Goal: Task Accomplishment & Management: Manage account settings

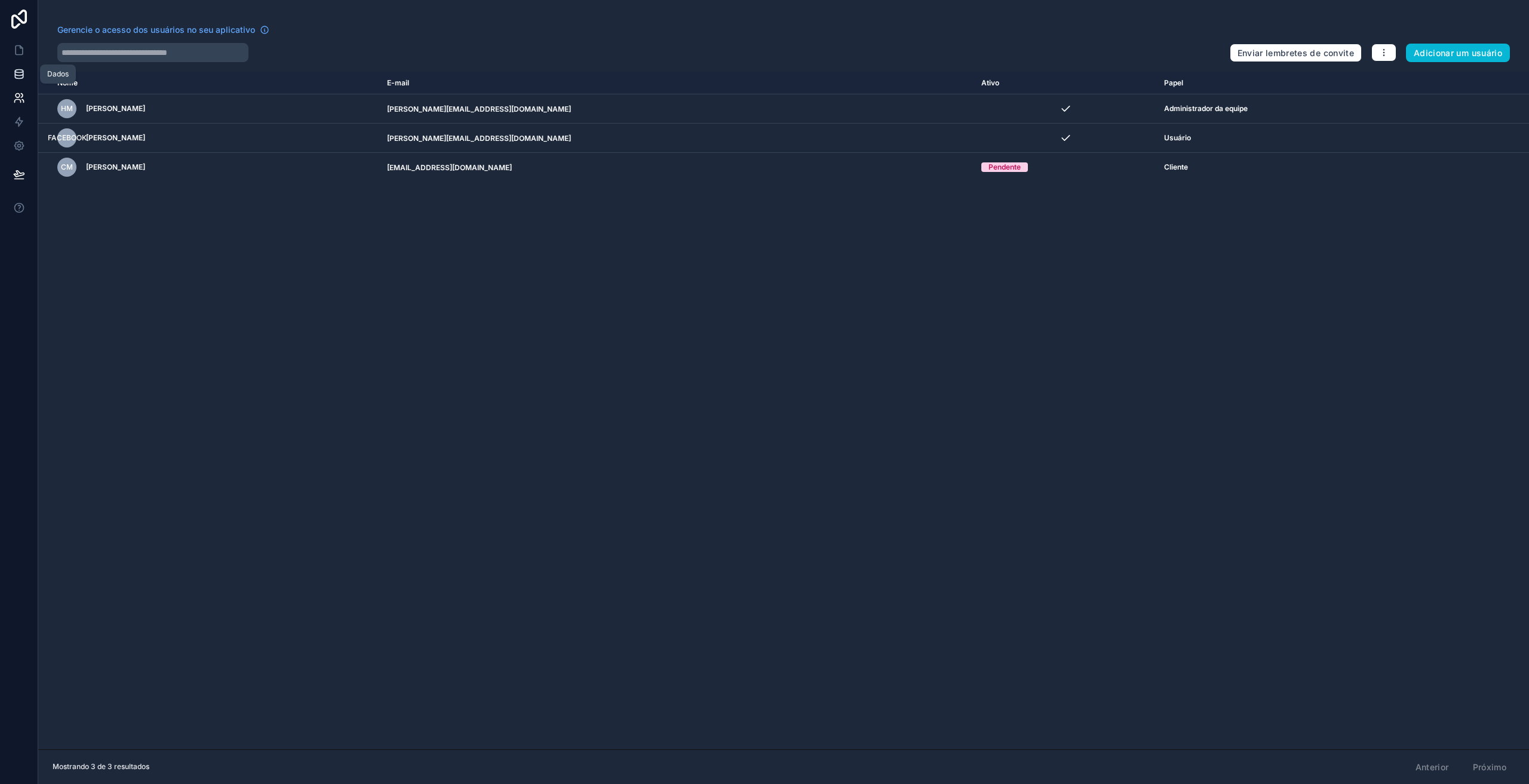
click at [16, 77] on icon at bounding box center [19, 74] width 12 height 12
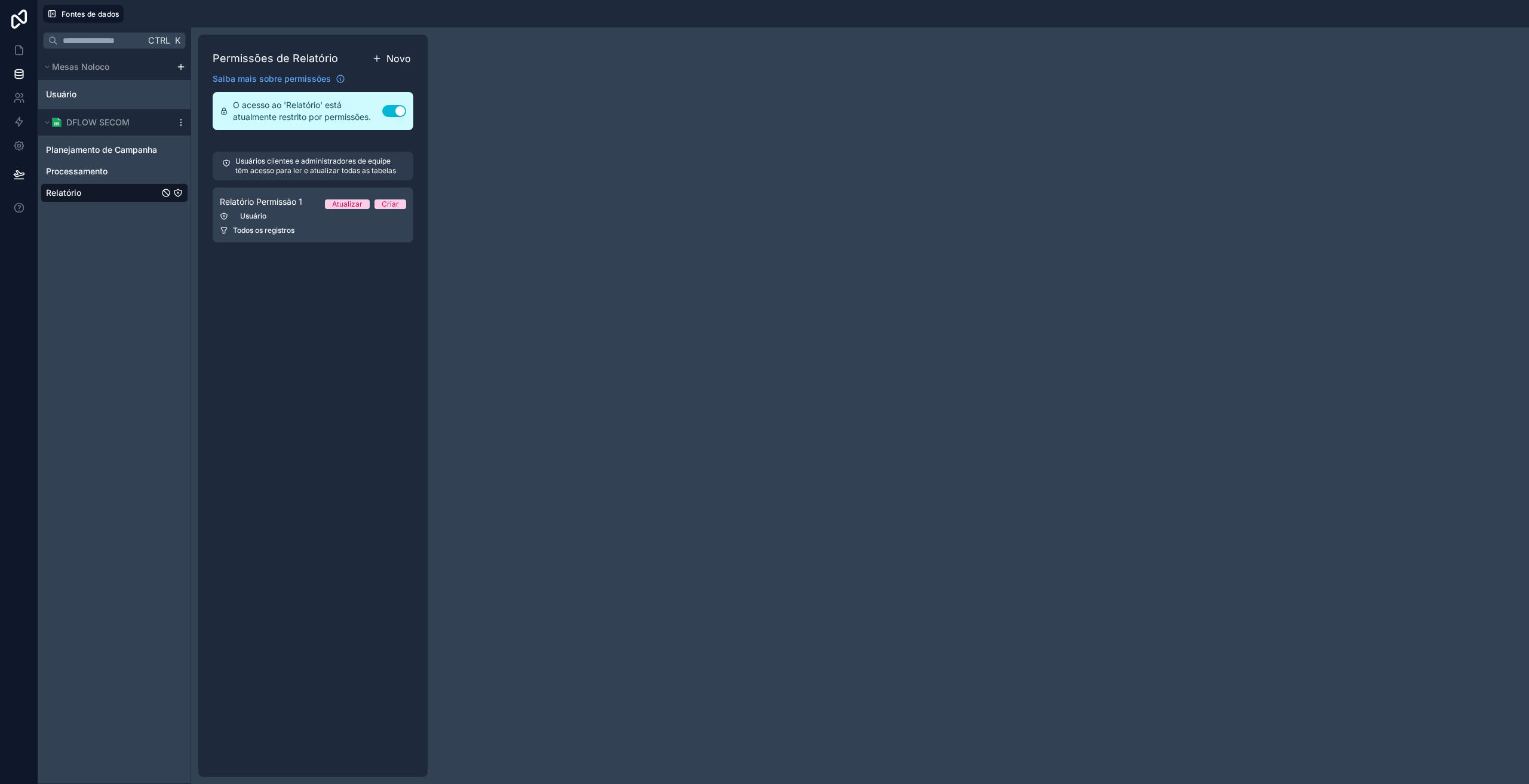
click at [381, 64] on button "Novo" at bounding box center [391, 58] width 44 height 19
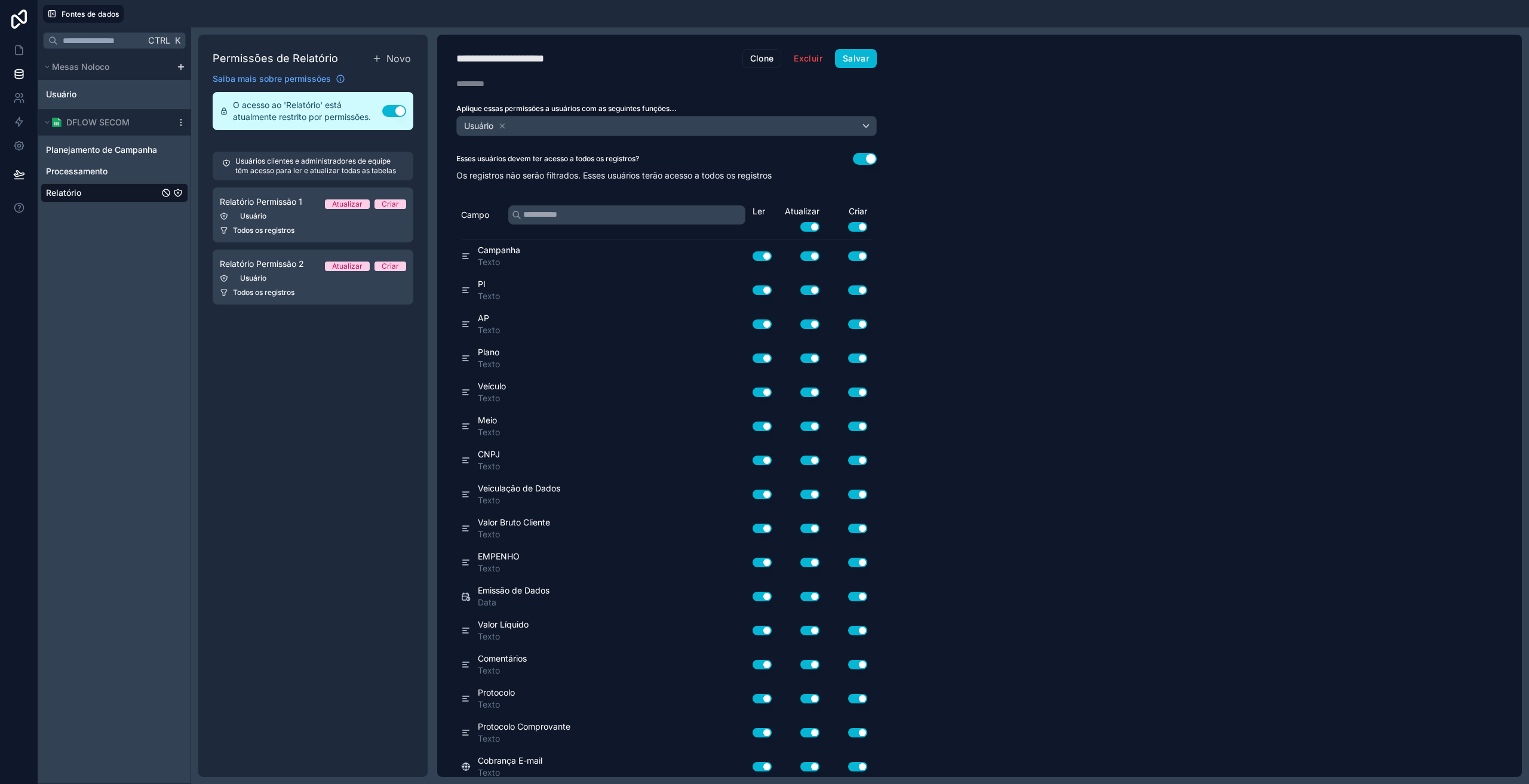
click at [543, 136] on div "**********" at bounding box center [667, 405] width 459 height 742
click at [531, 127] on div "Usuário" at bounding box center [667, 126] width 419 height 19
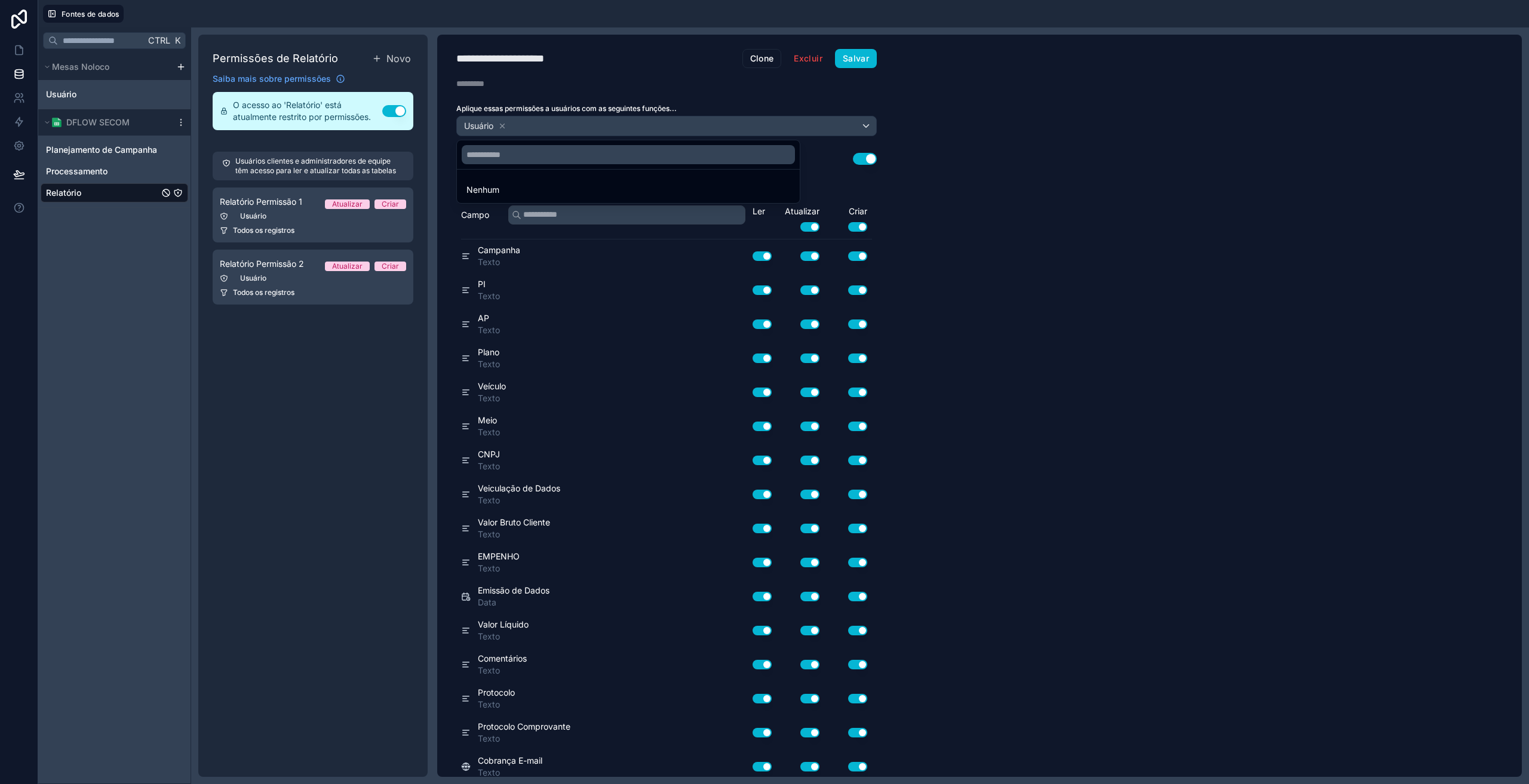
click at [505, 128] on div at bounding box center [764, 392] width 1529 height 784
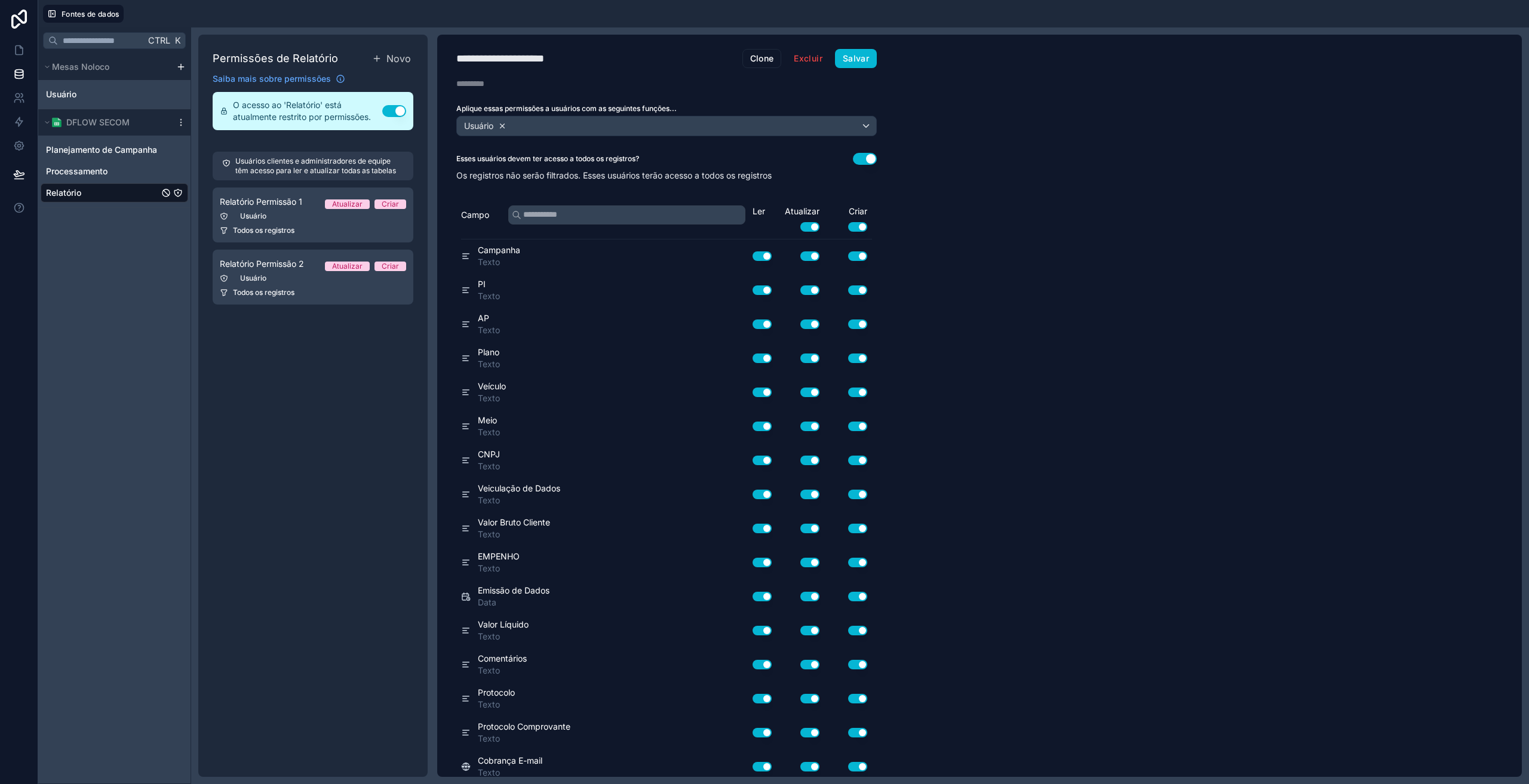
click at [505, 127] on icon at bounding box center [503, 126] width 4 height 4
click at [509, 124] on font "Escolha uma ou mais funções" at bounding box center [519, 125] width 115 height 10
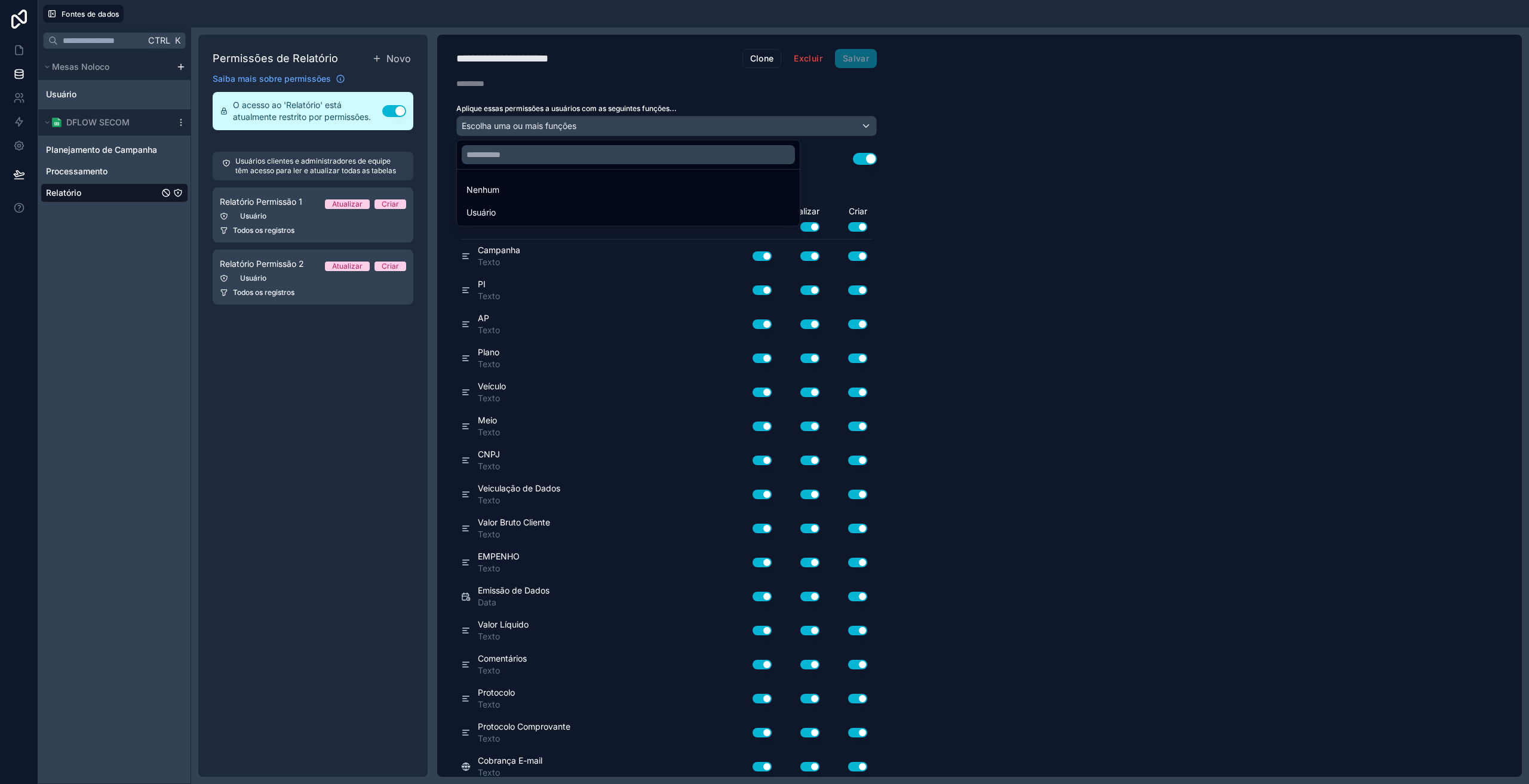
click at [1100, 221] on div at bounding box center [764, 392] width 1529 height 784
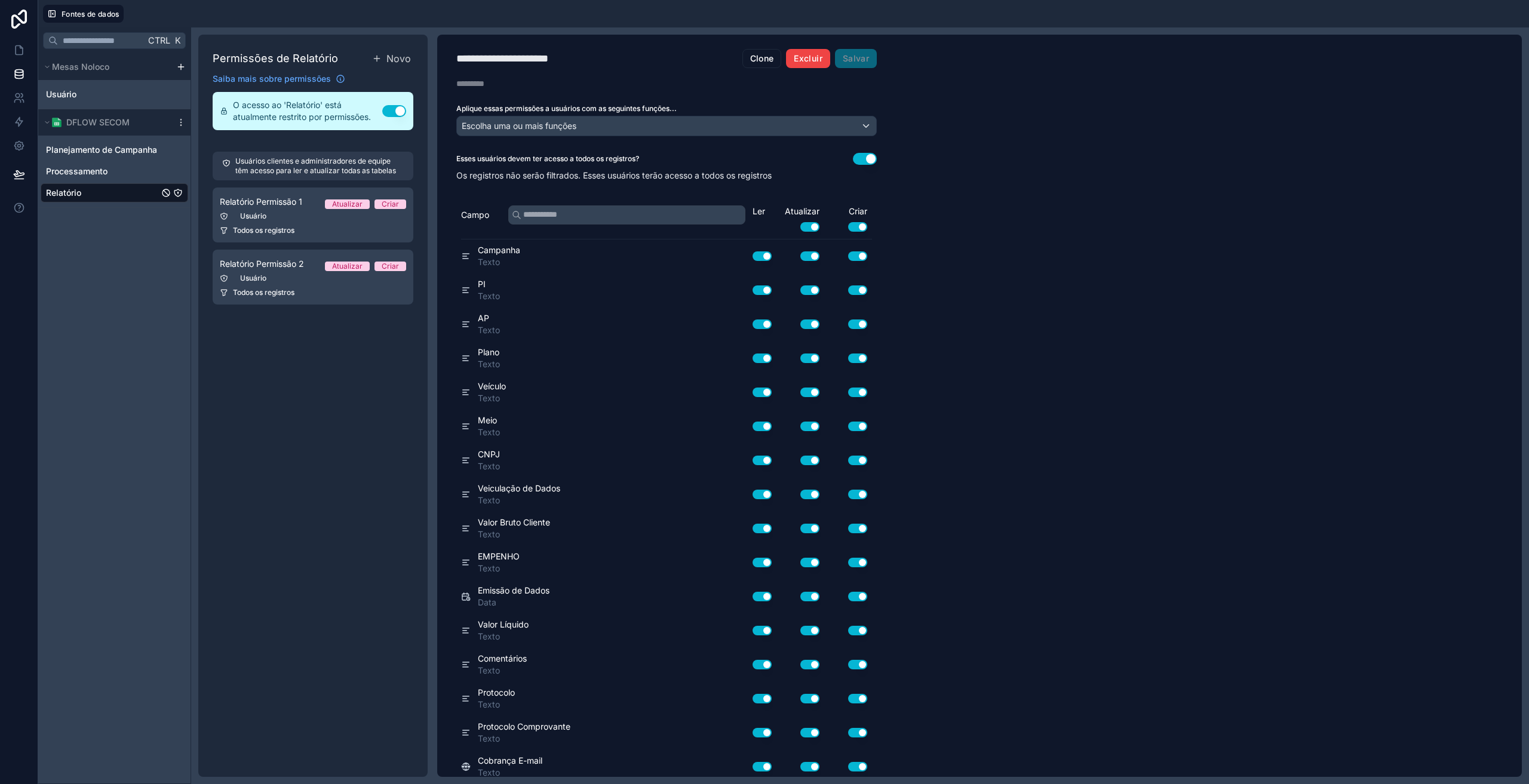
click at [796, 63] on font "Excluir" at bounding box center [807, 58] width 28 height 10
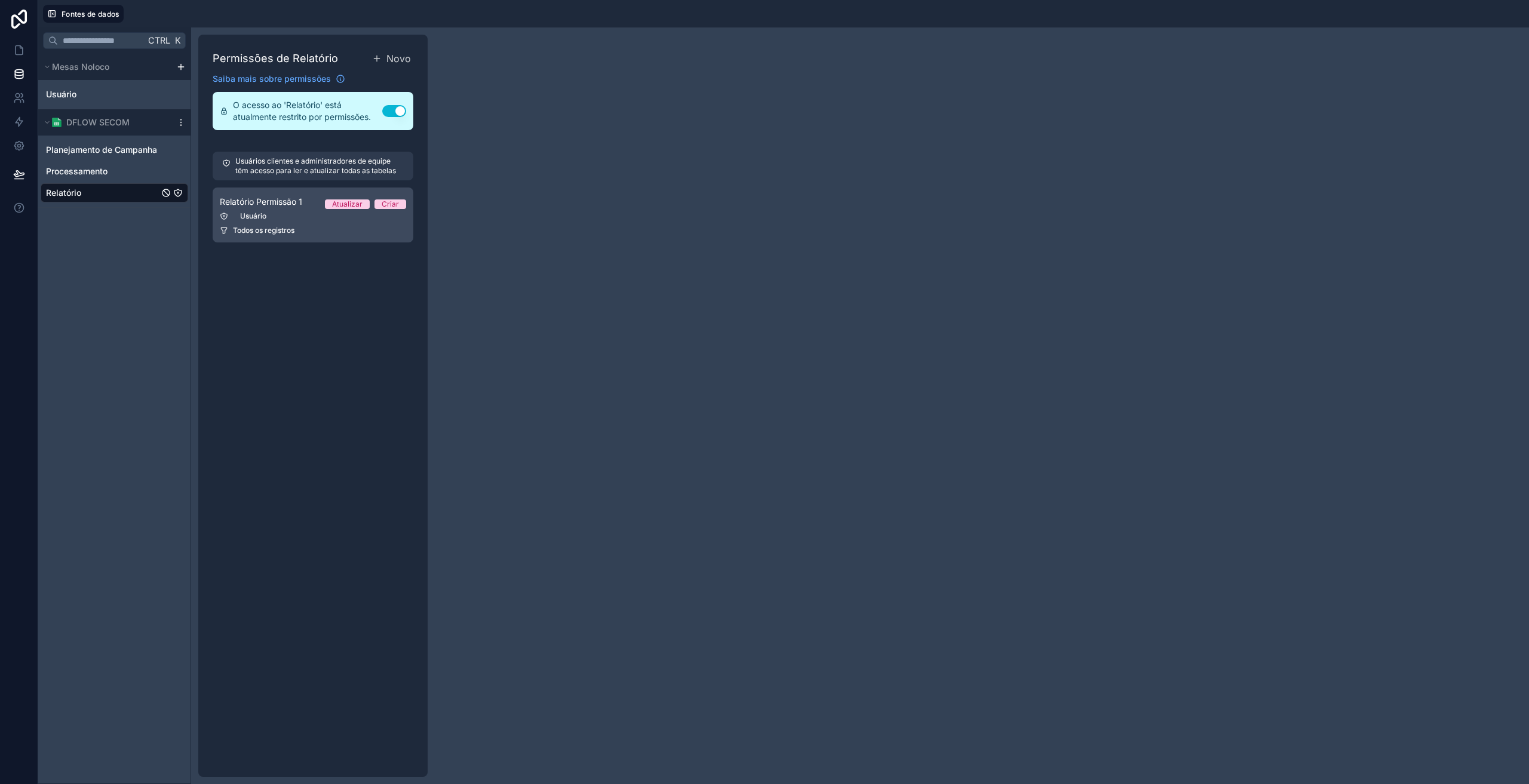
click at [268, 217] on div "Usuário" at bounding box center [313, 216] width 186 height 10
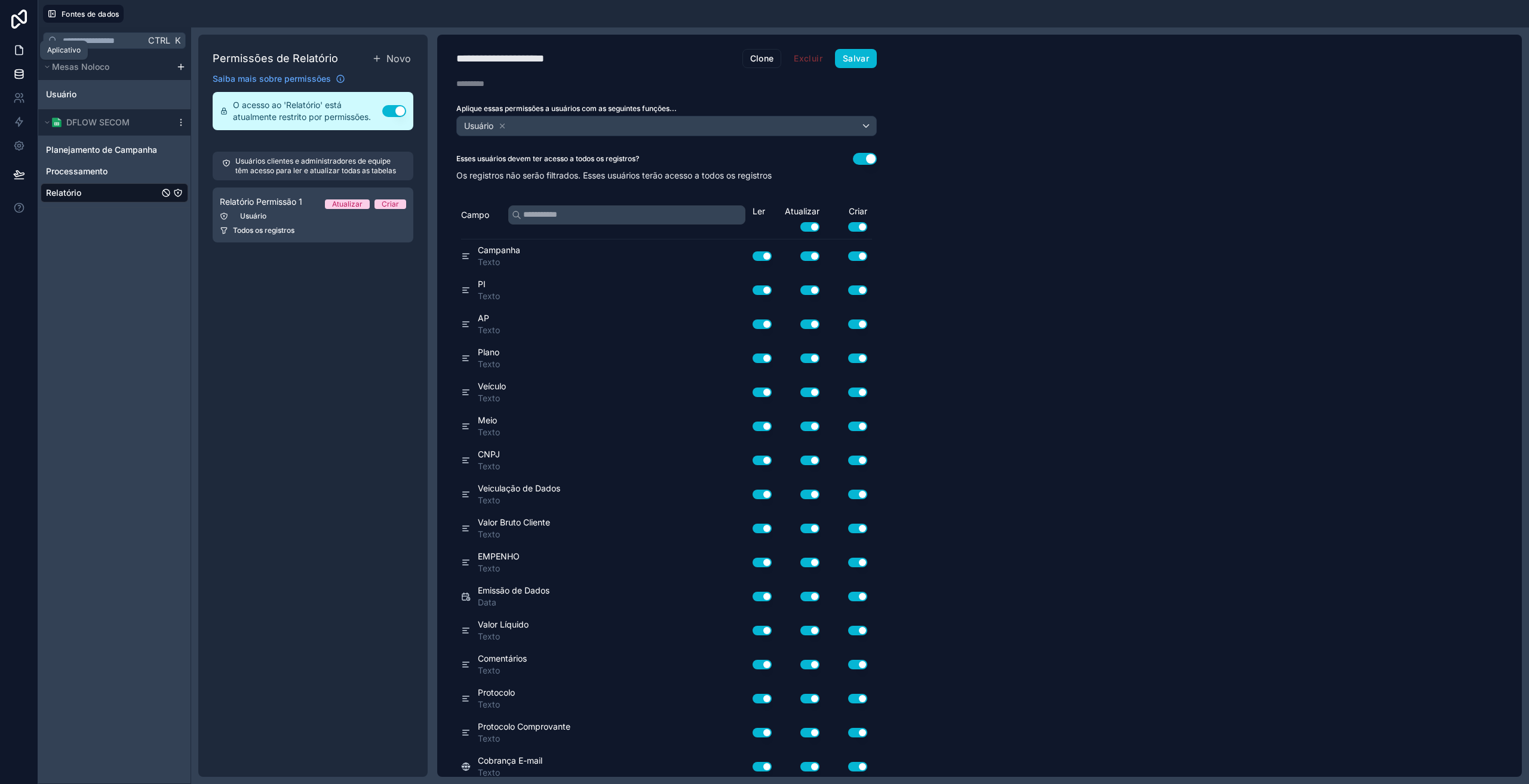
click at [26, 50] on link at bounding box center [18, 50] width 37 height 24
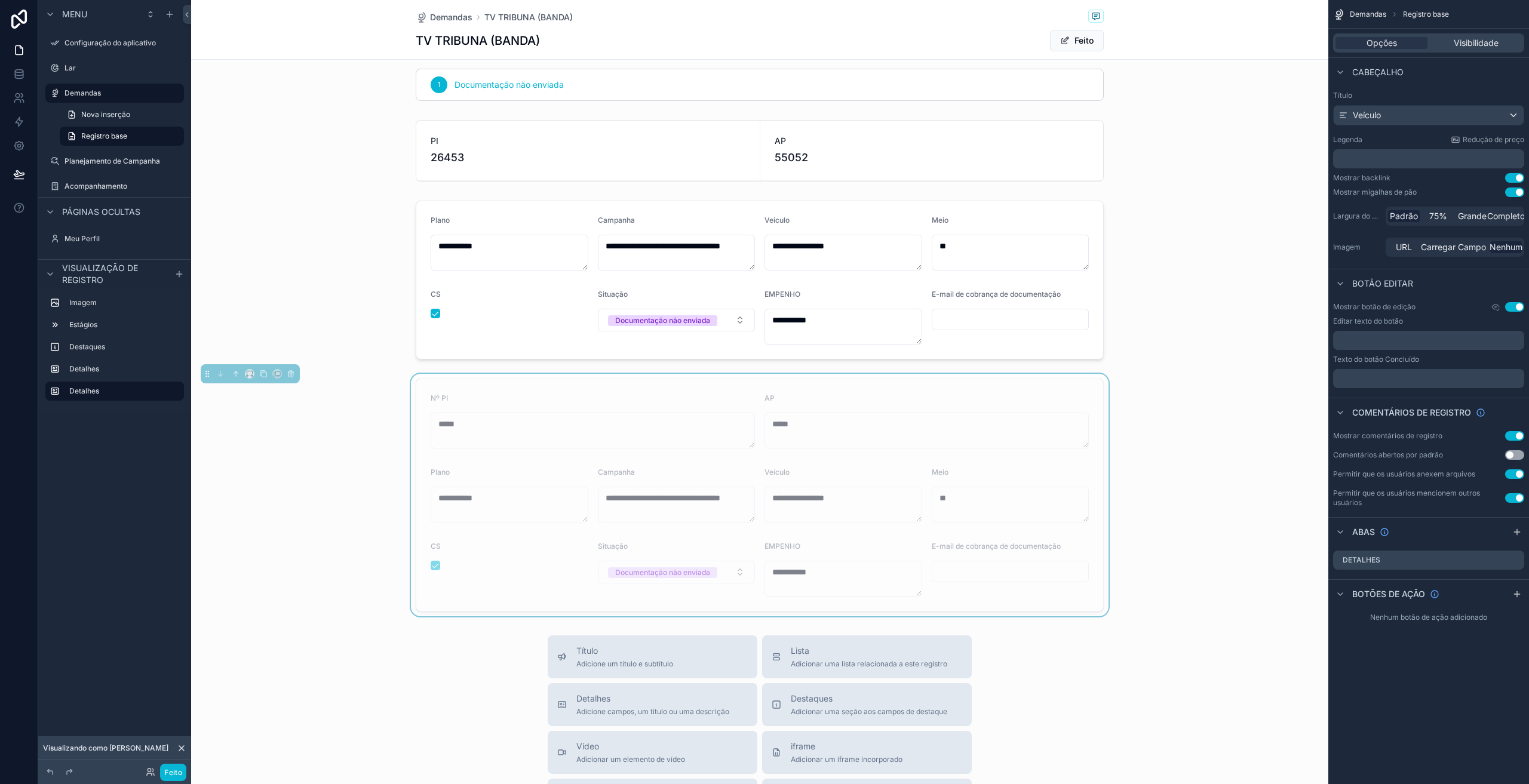
scroll to position [358, 0]
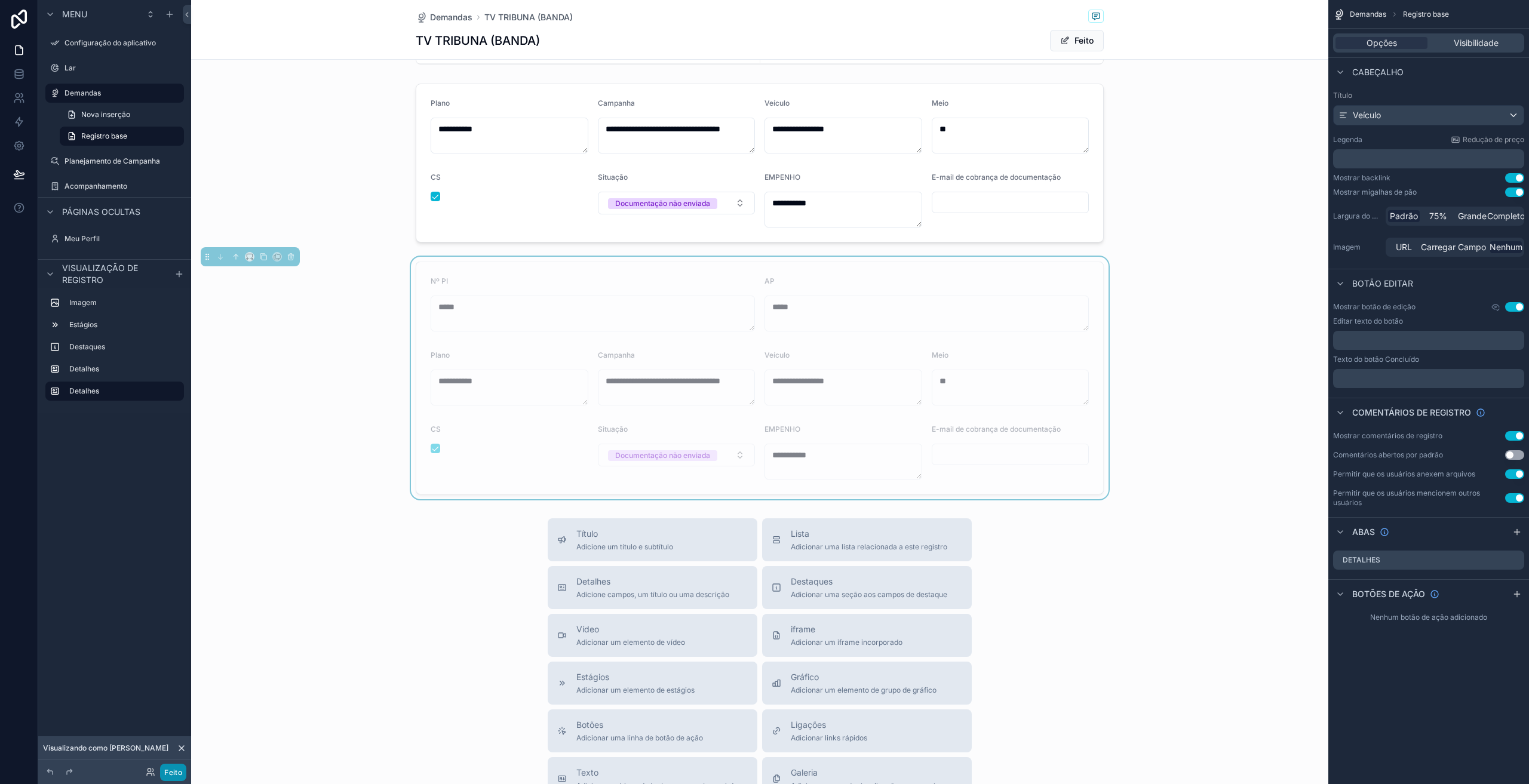
click at [168, 772] on font "Feito" at bounding box center [173, 772] width 18 height 9
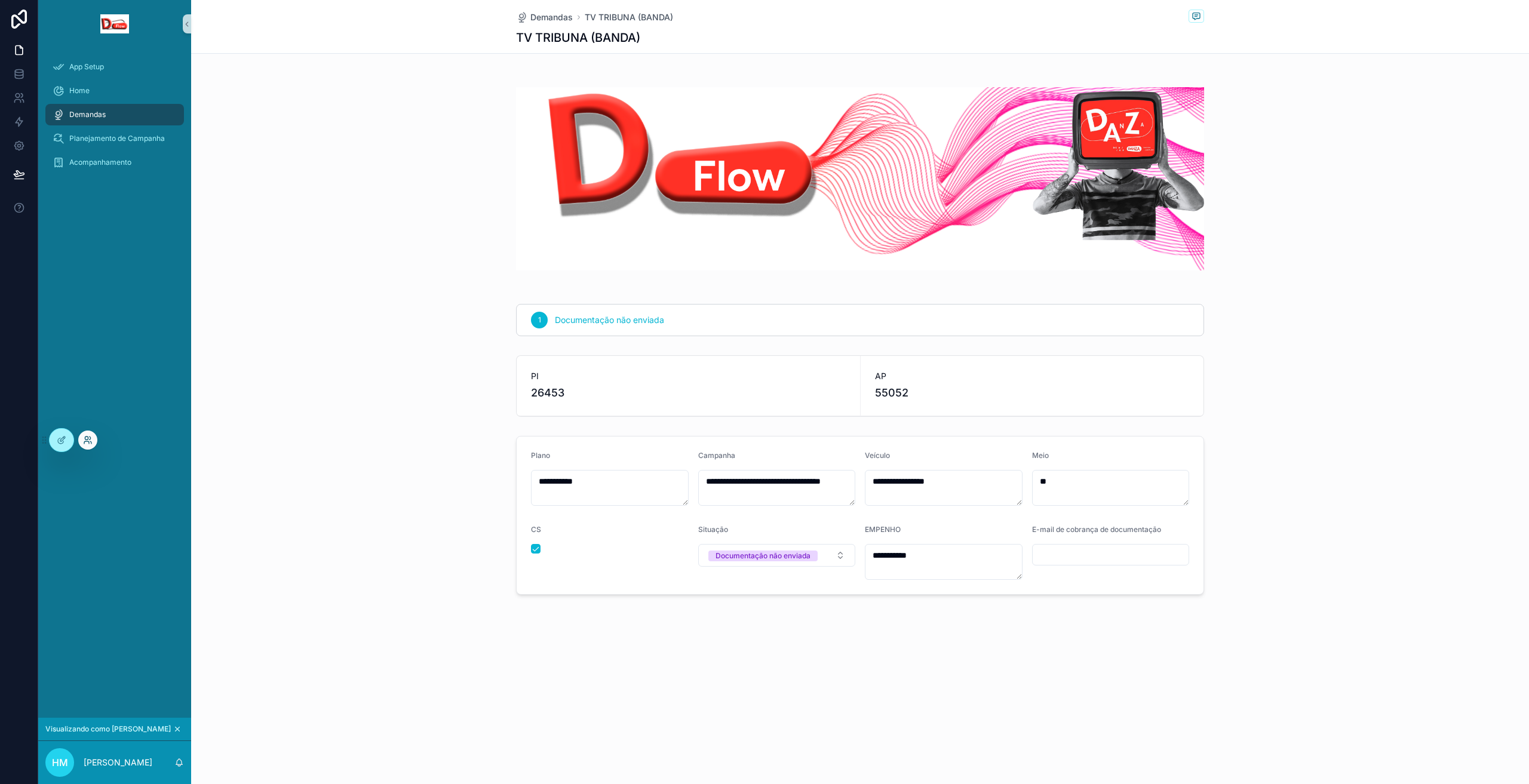
click at [86, 440] on icon at bounding box center [88, 439] width 10 height 10
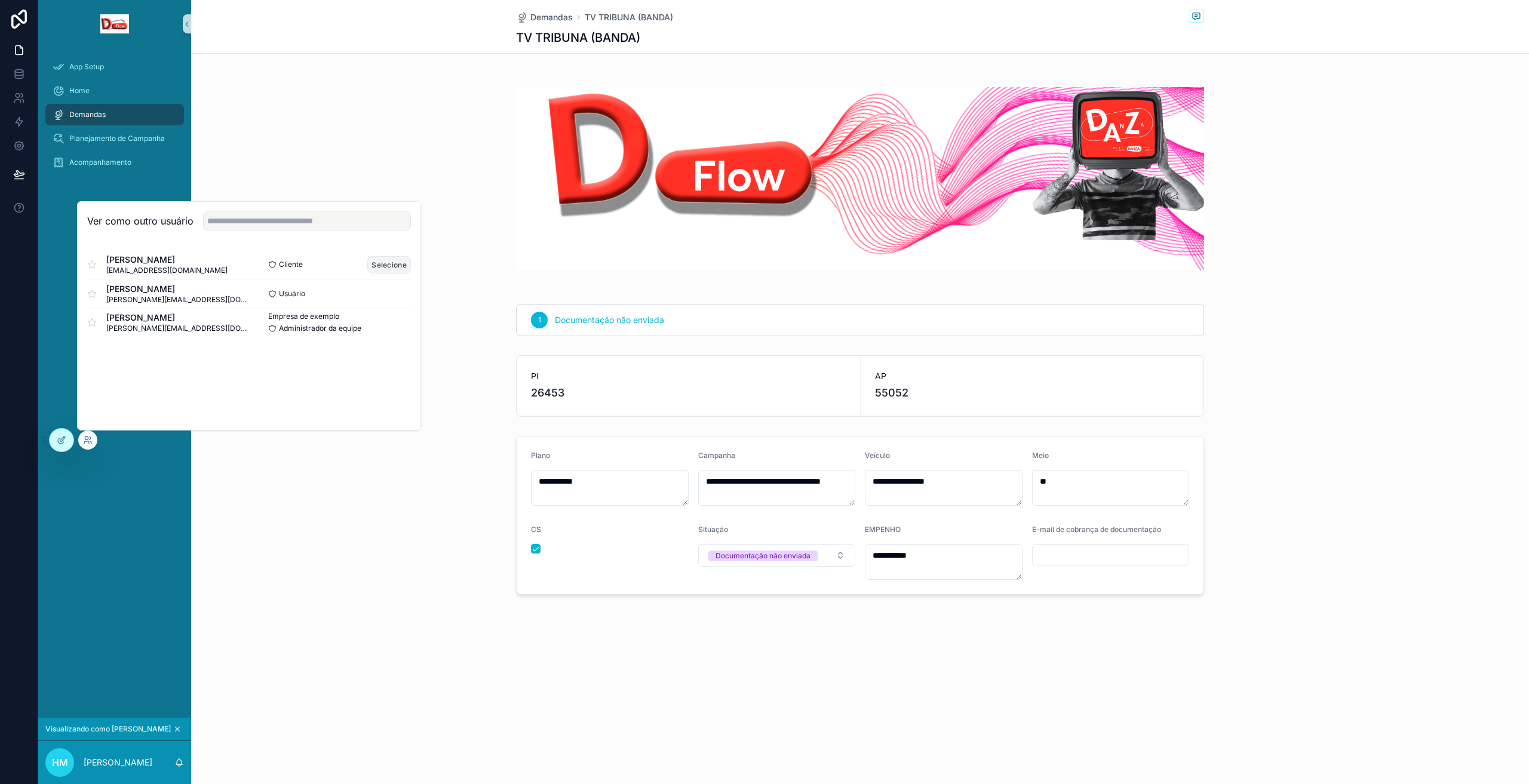
click at [386, 265] on font "Selecione" at bounding box center [389, 265] width 35 height 9
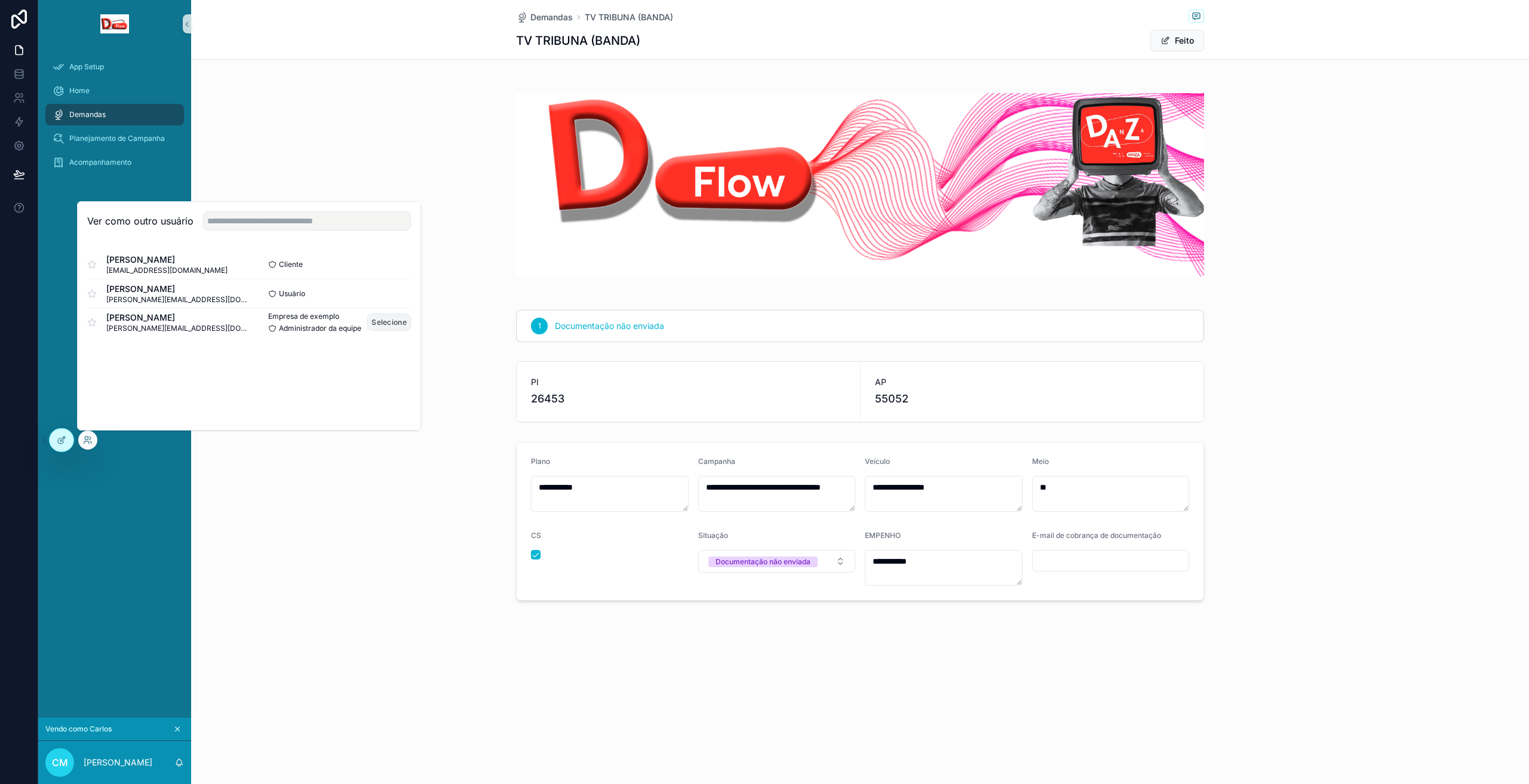
click at [384, 322] on font "Selecione" at bounding box center [389, 322] width 35 height 9
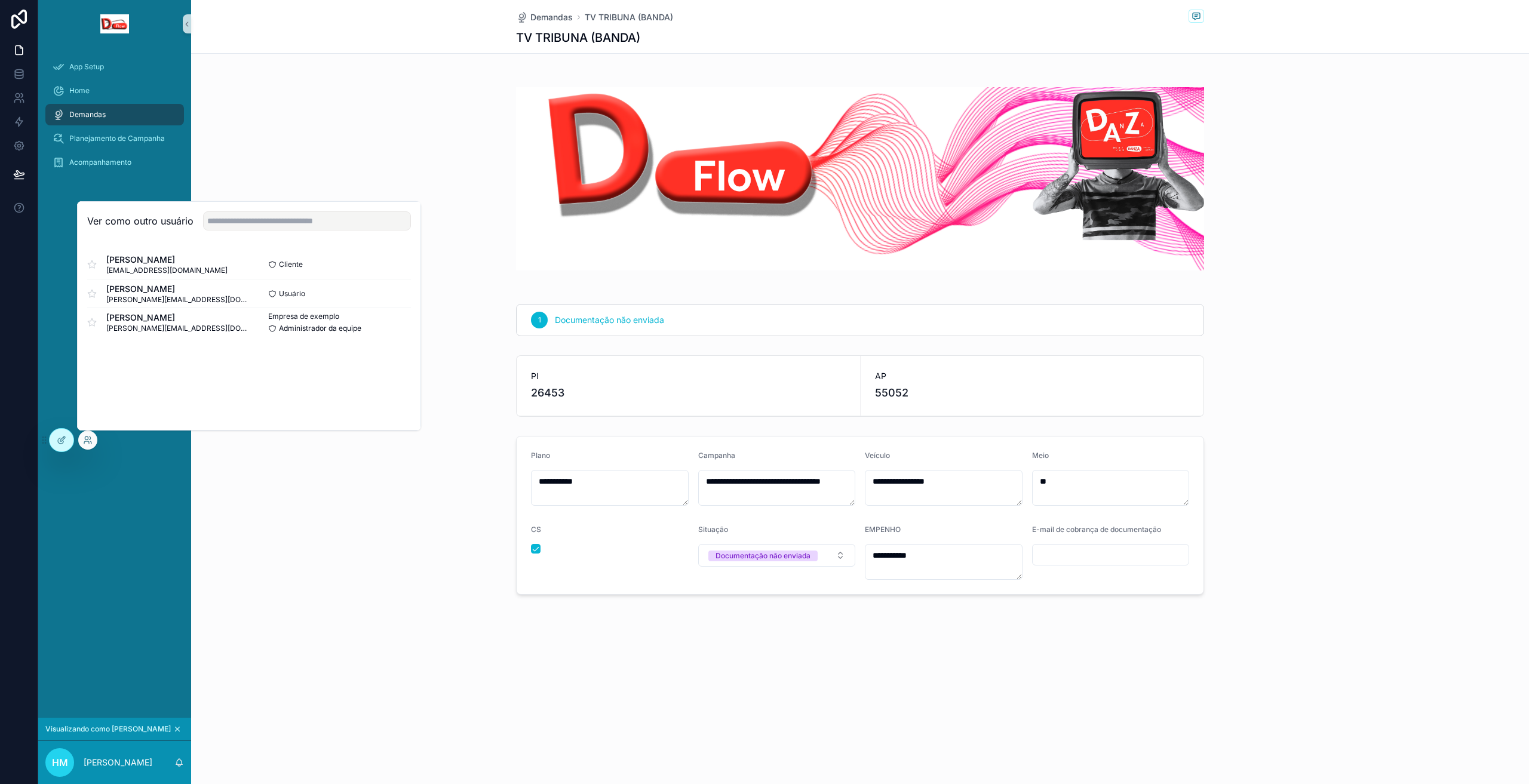
click at [353, 540] on div "**********" at bounding box center [861, 515] width 1338 height 168
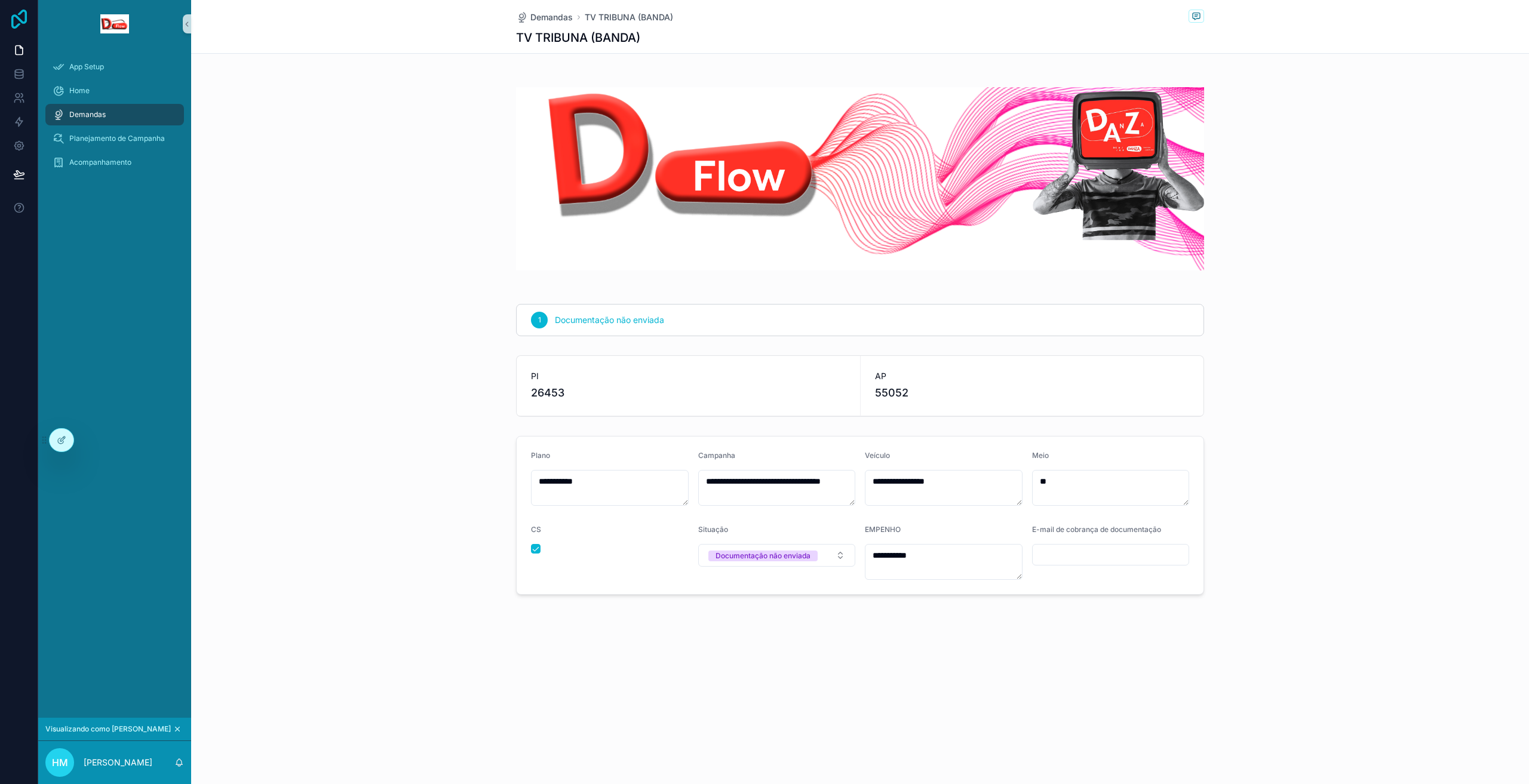
click at [14, 24] on icon at bounding box center [19, 19] width 24 height 19
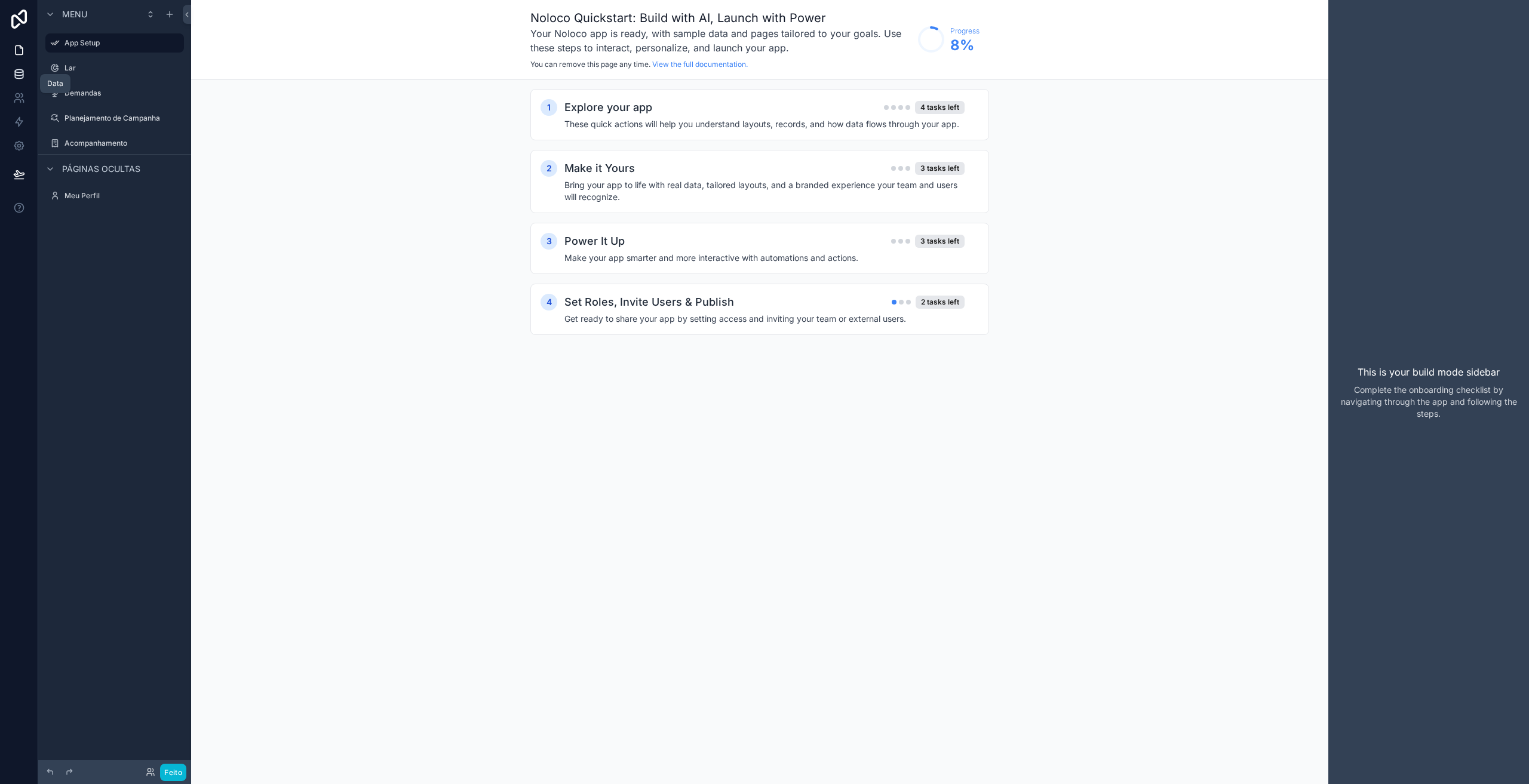
click at [17, 74] on icon at bounding box center [19, 74] width 12 height 12
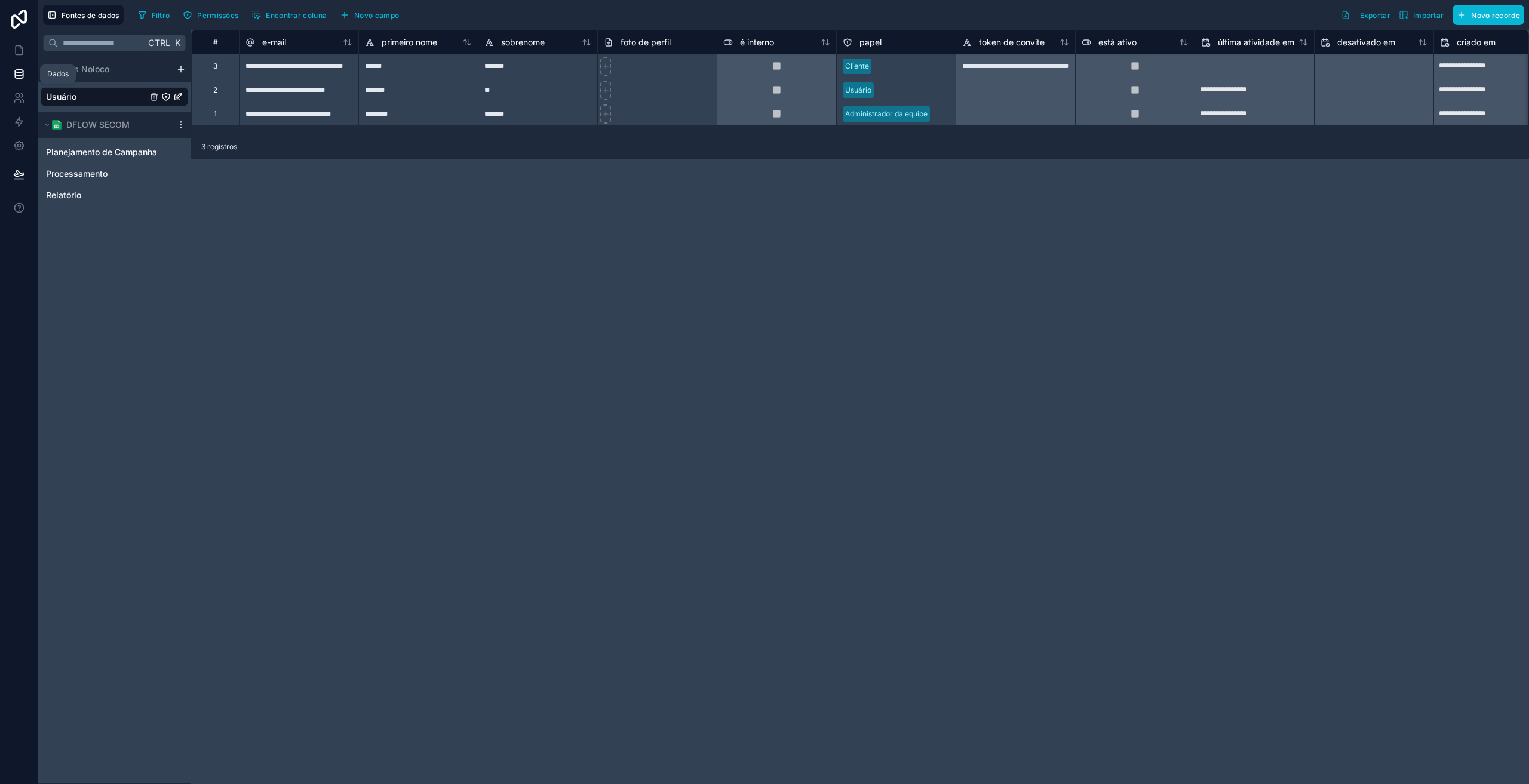
click at [13, 72] on icon at bounding box center [19, 74] width 12 height 12
click at [66, 199] on font "Relatório" at bounding box center [64, 195] width 35 height 10
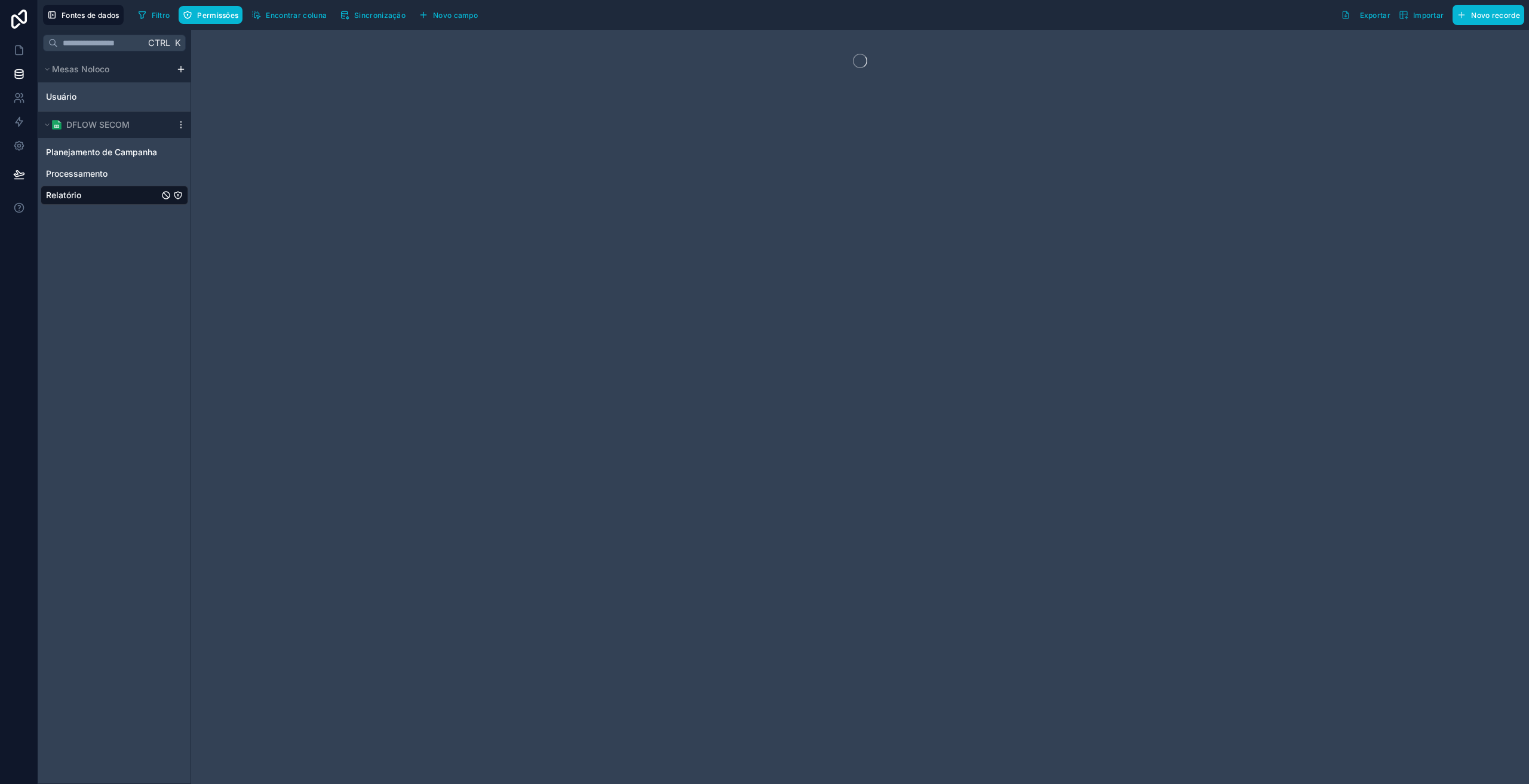
click at [176, 200] on div "Relatório" at bounding box center [114, 195] width 147 height 19
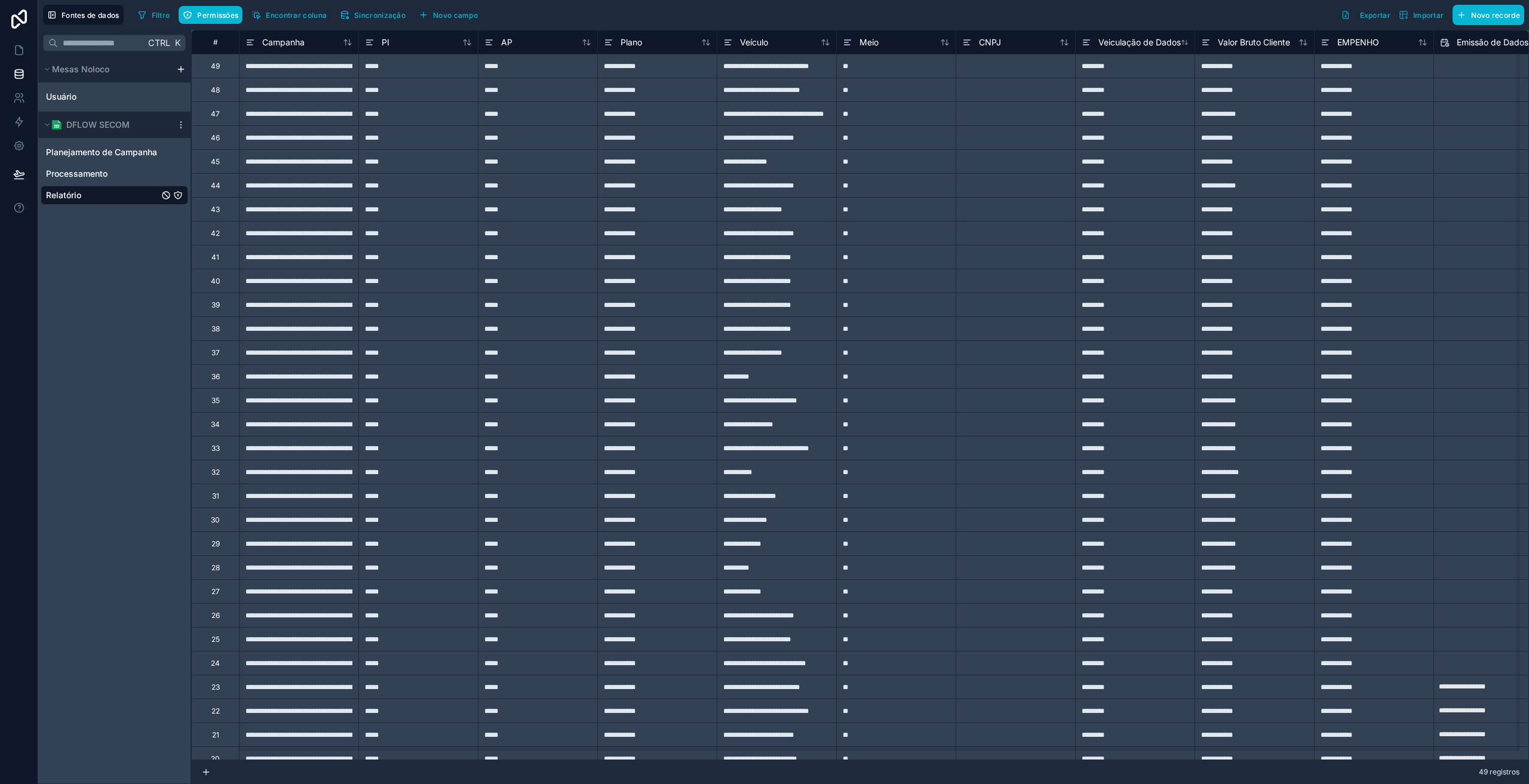
click at [177, 195] on icon "Relatório" at bounding box center [178, 195] width 10 height 10
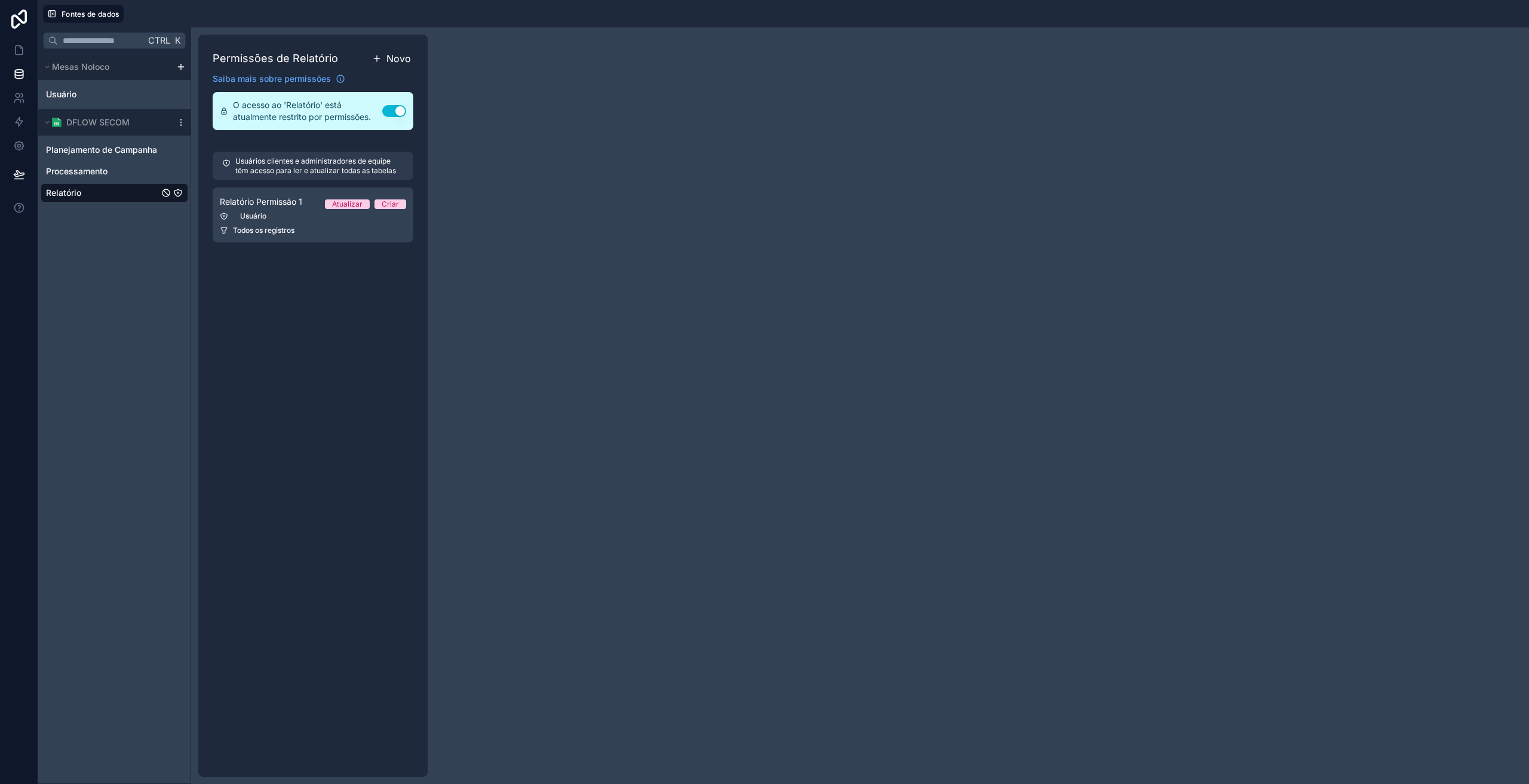
click at [387, 58] on font "Novo" at bounding box center [398, 58] width 24 height 12
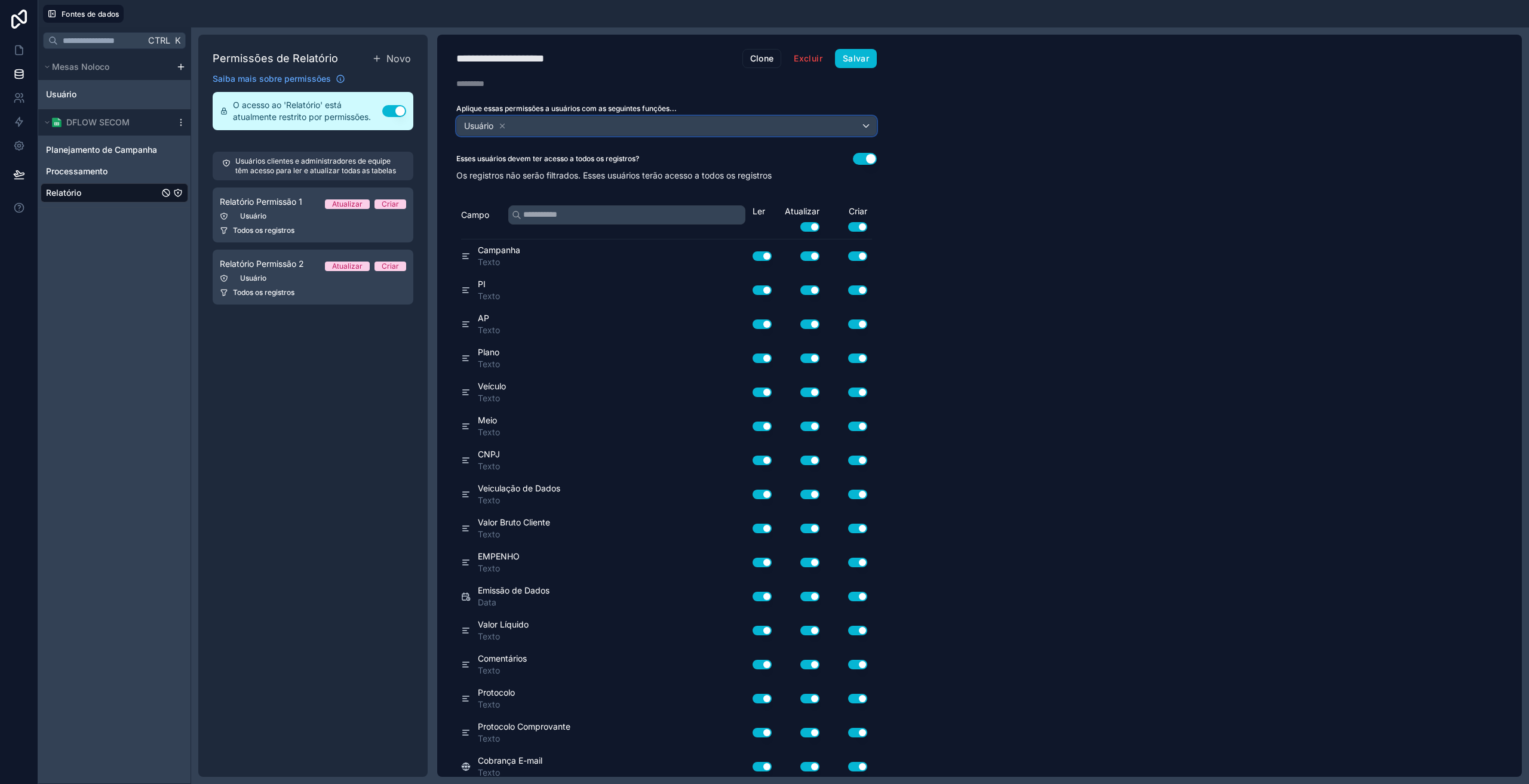
click at [540, 124] on div "Usuário" at bounding box center [667, 126] width 419 height 19
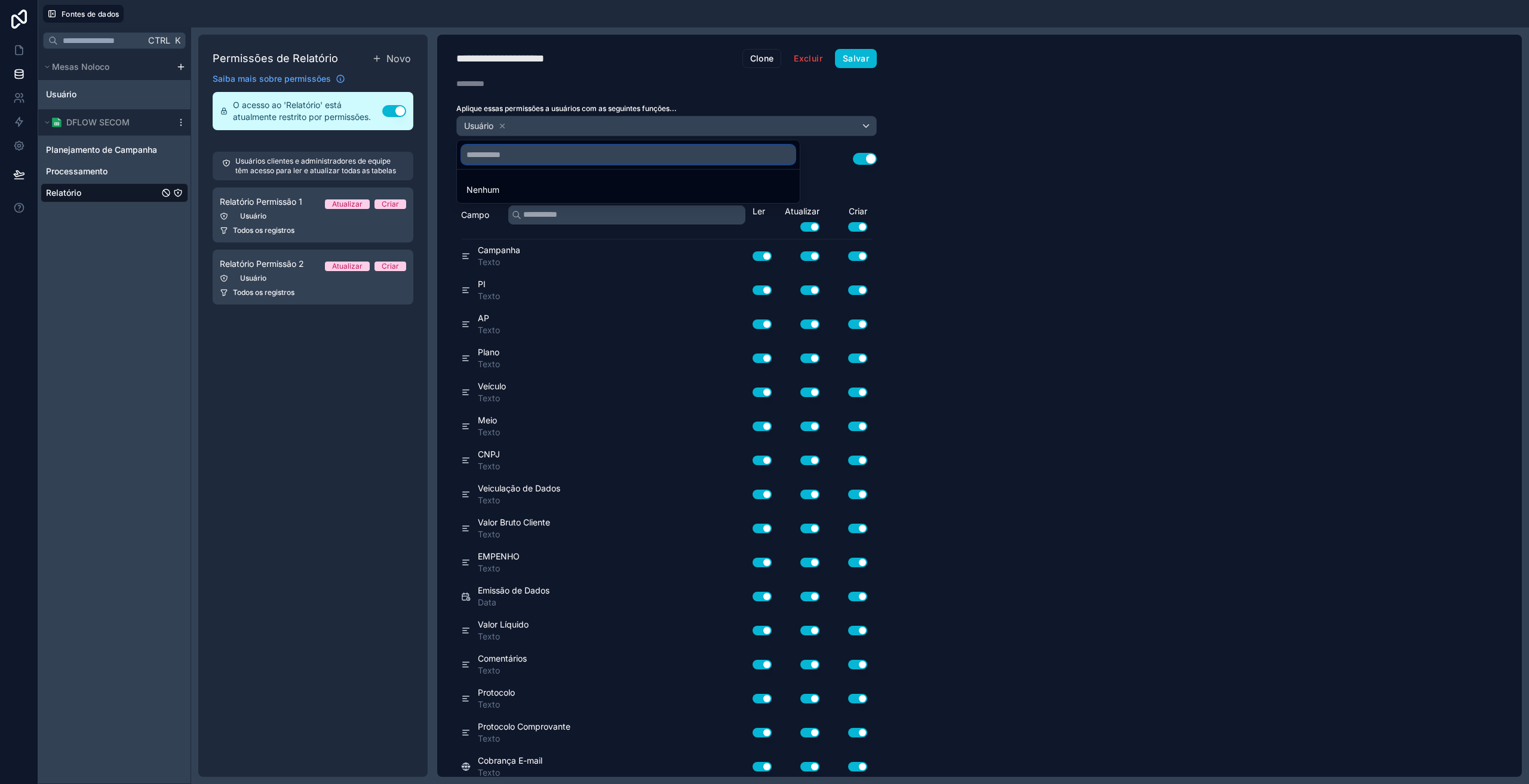
click at [516, 158] on input "text" at bounding box center [629, 154] width 334 height 19
click at [505, 125] on div at bounding box center [764, 392] width 1529 height 784
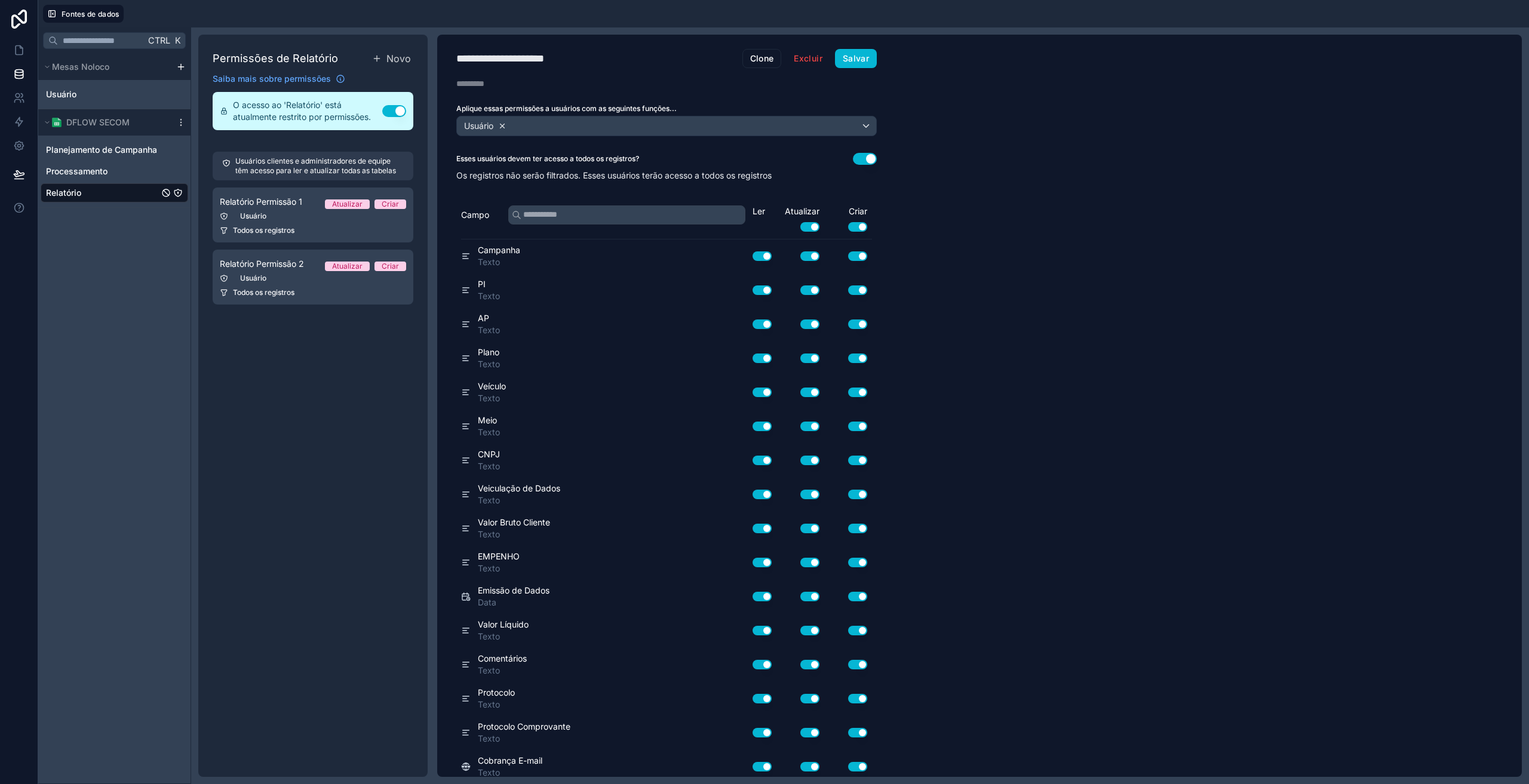
click at [505, 126] on icon at bounding box center [503, 126] width 4 height 4
click at [505, 126] on font "Escolha uma ou mais funções" at bounding box center [519, 125] width 115 height 10
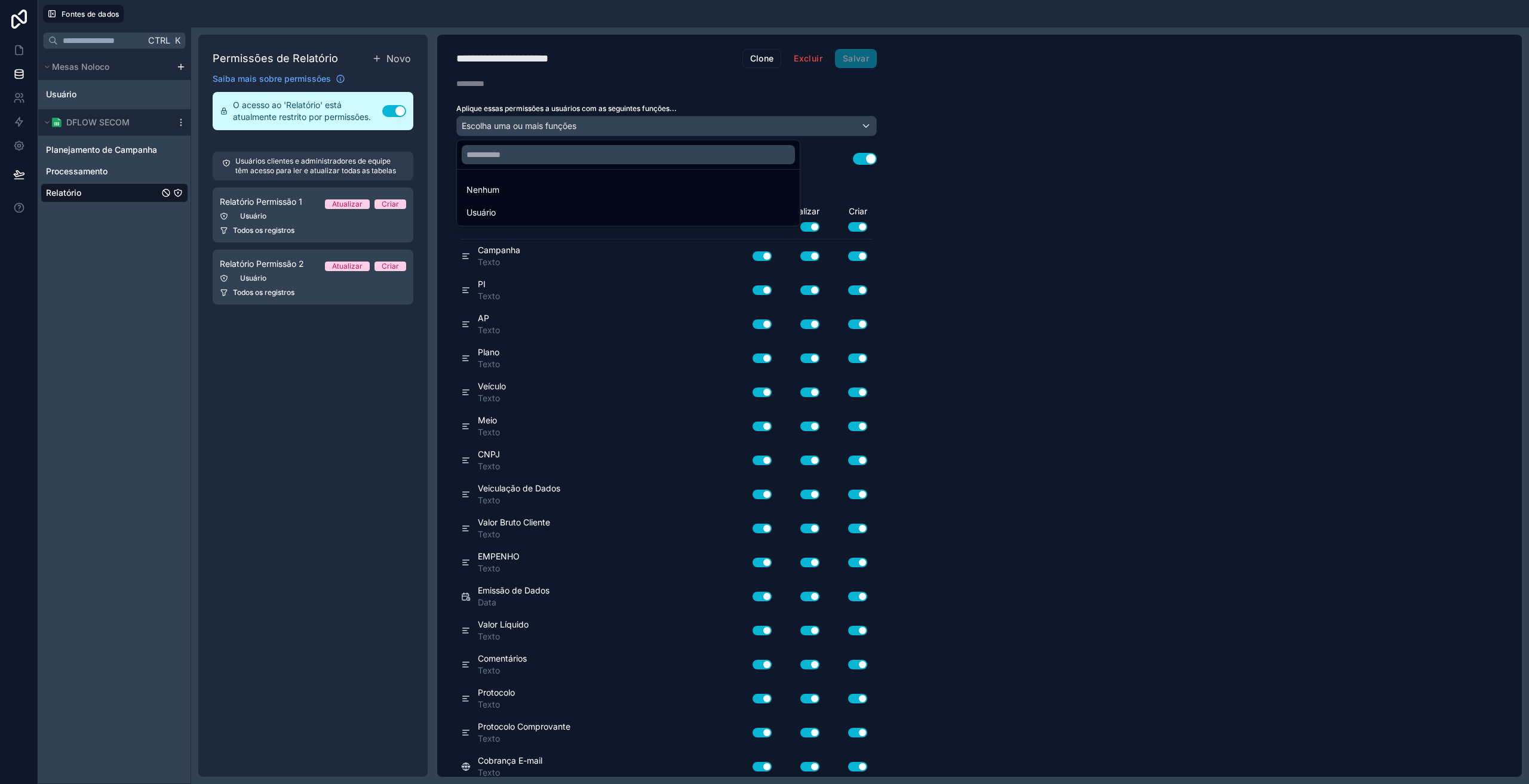
click at [818, 54] on div at bounding box center [764, 392] width 1529 height 784
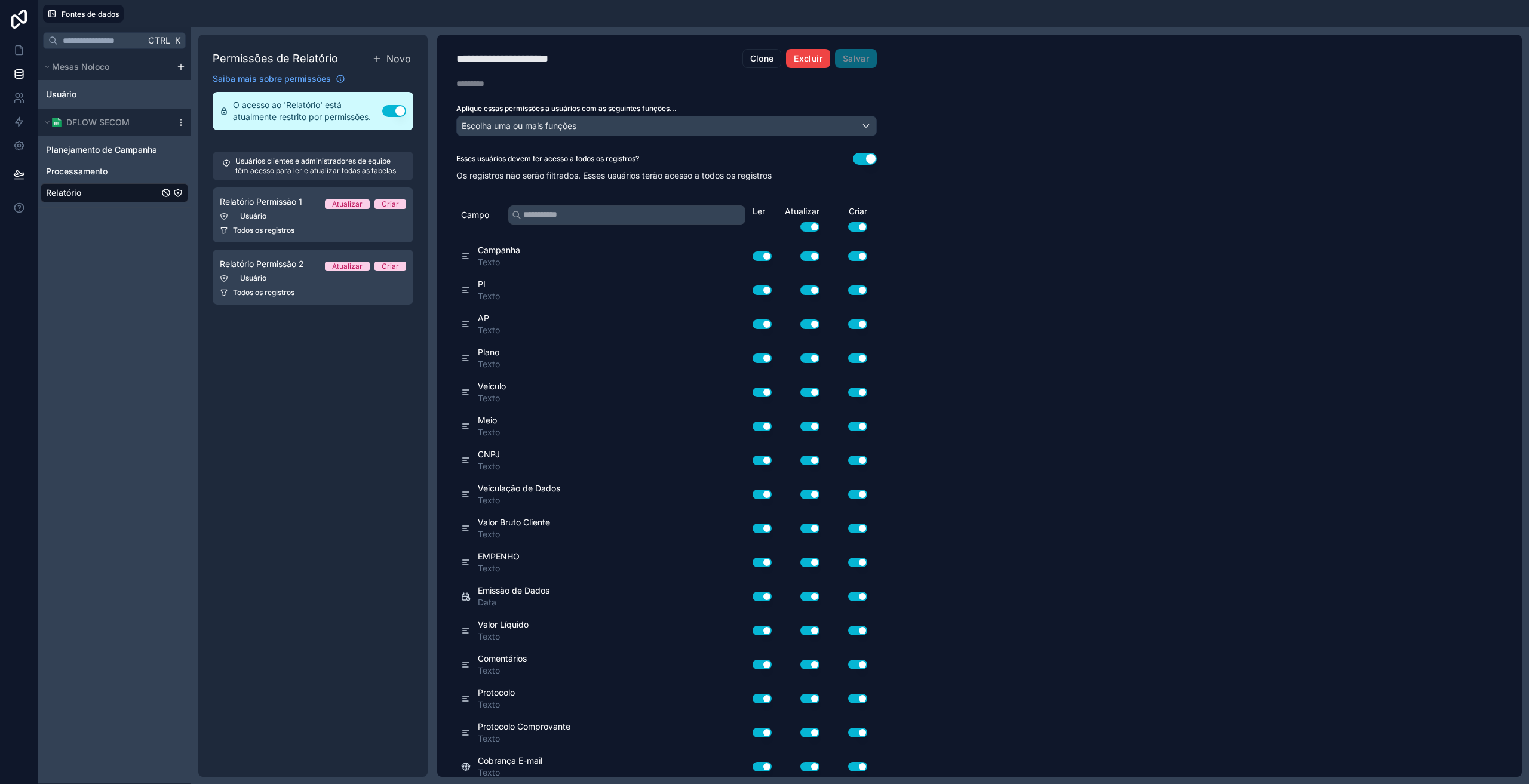
click at [814, 58] on font "Excluir" at bounding box center [807, 58] width 28 height 10
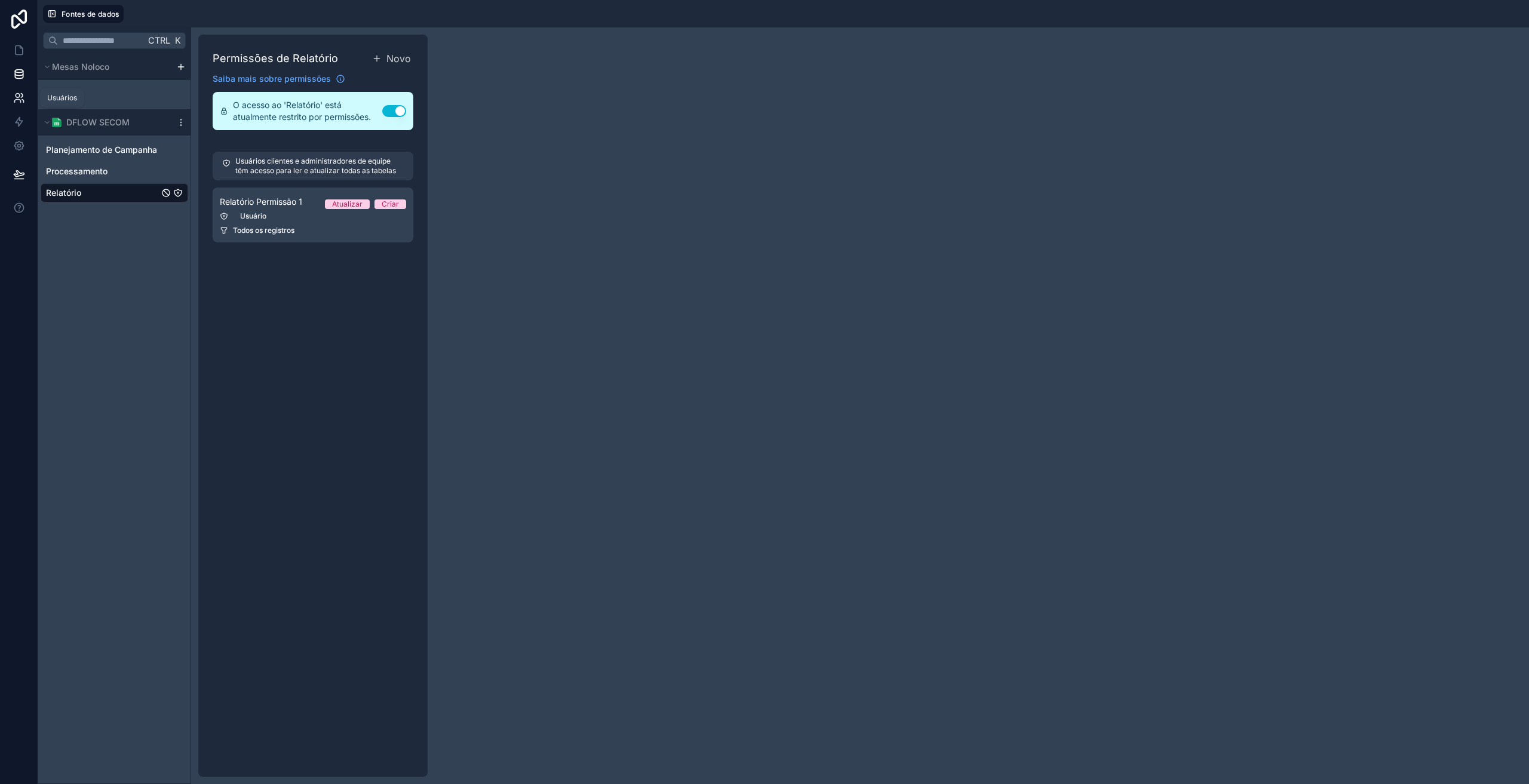
click at [20, 102] on icon at bounding box center [19, 98] width 12 height 12
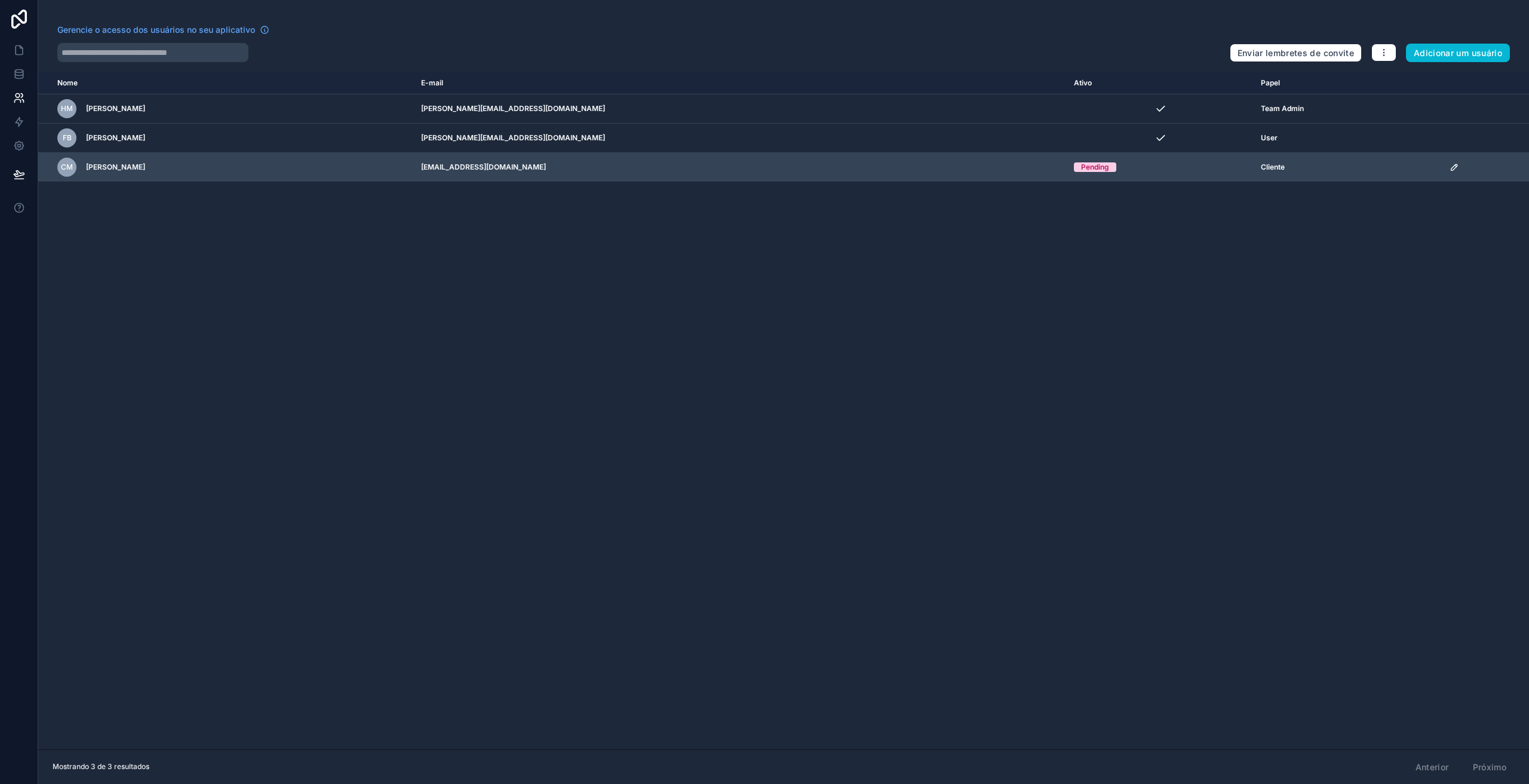
click at [1450, 169] on icon "conteúdo rolável" at bounding box center [1454, 167] width 10 height 10
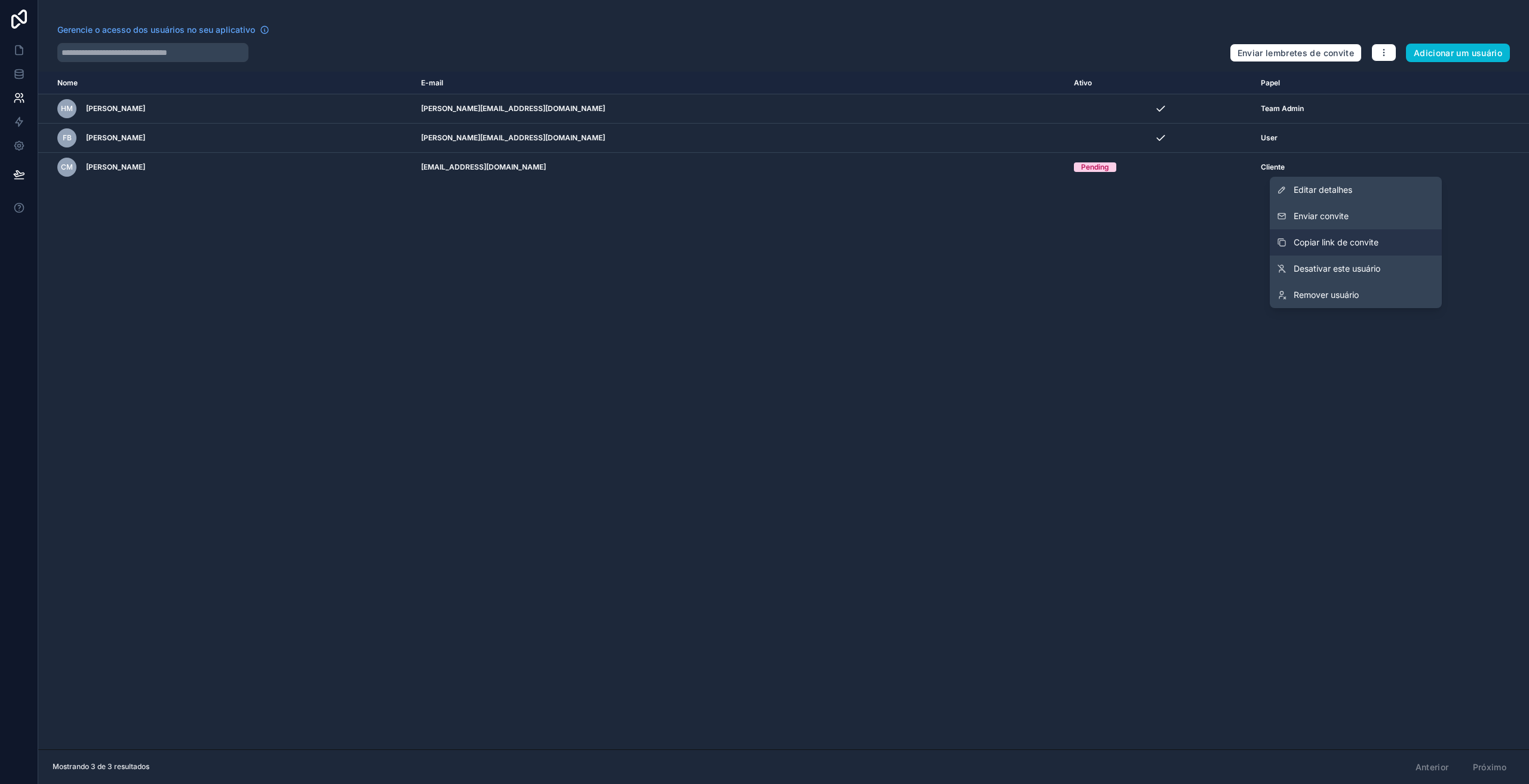
click at [1338, 241] on font "Copiar link de convite" at bounding box center [1336, 242] width 85 height 10
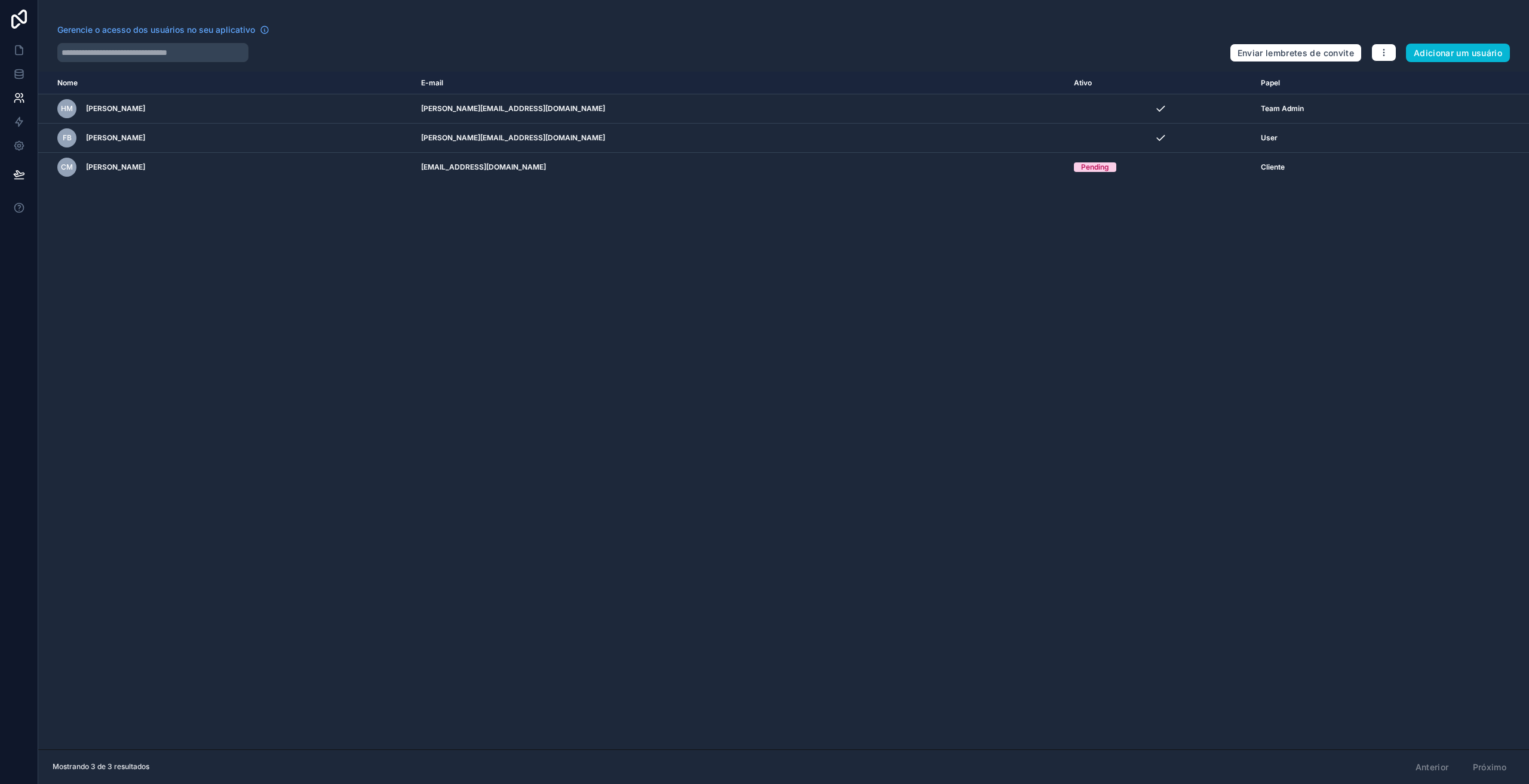
click at [1460, 14] on div "Gerencie o acesso dos usuários no seu aplicativo Enviar lembretes de convite Ad…" at bounding box center [783, 392] width 1491 height 784
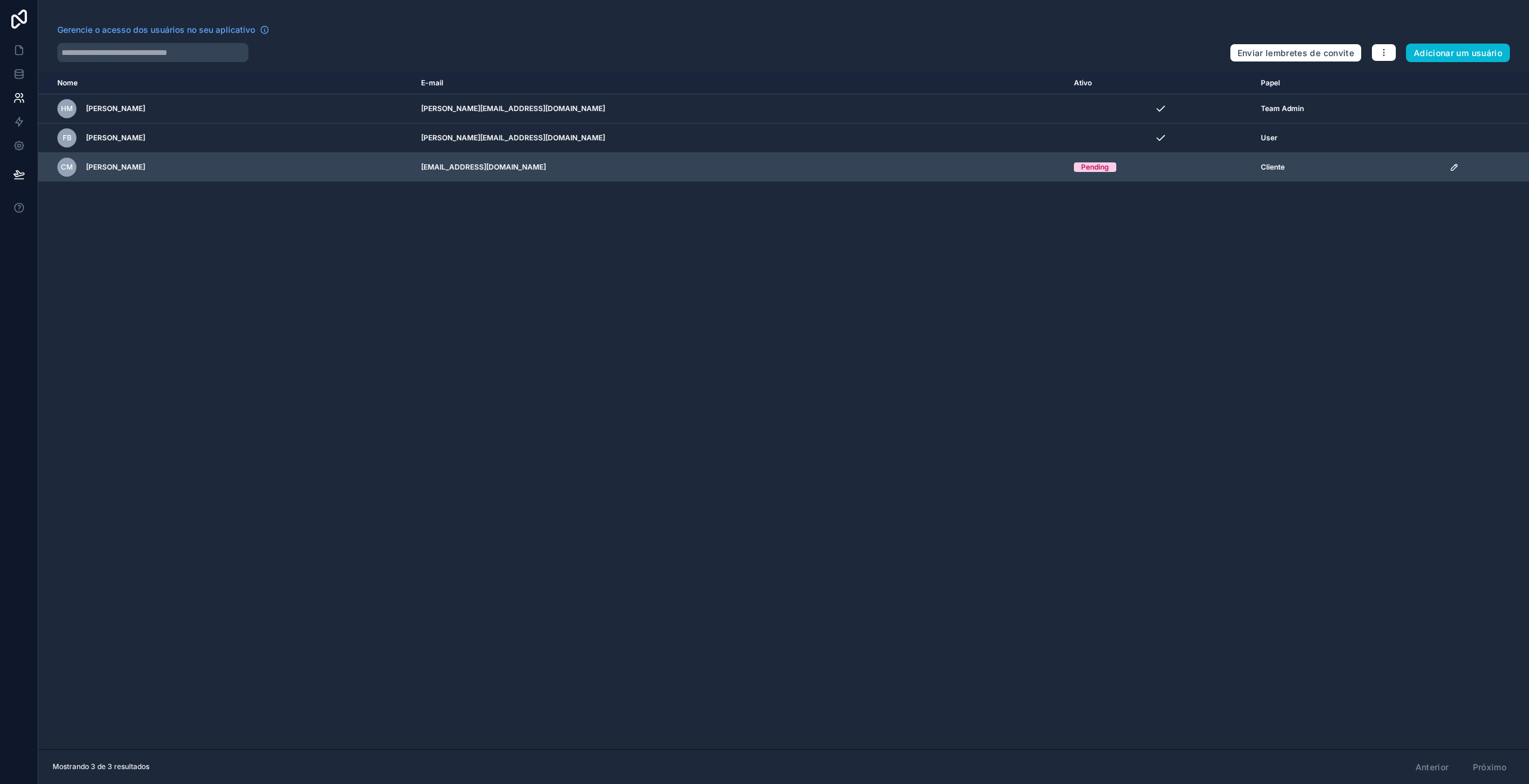
click at [1450, 167] on icon "conteúdo rolável" at bounding box center [1454, 167] width 10 height 10
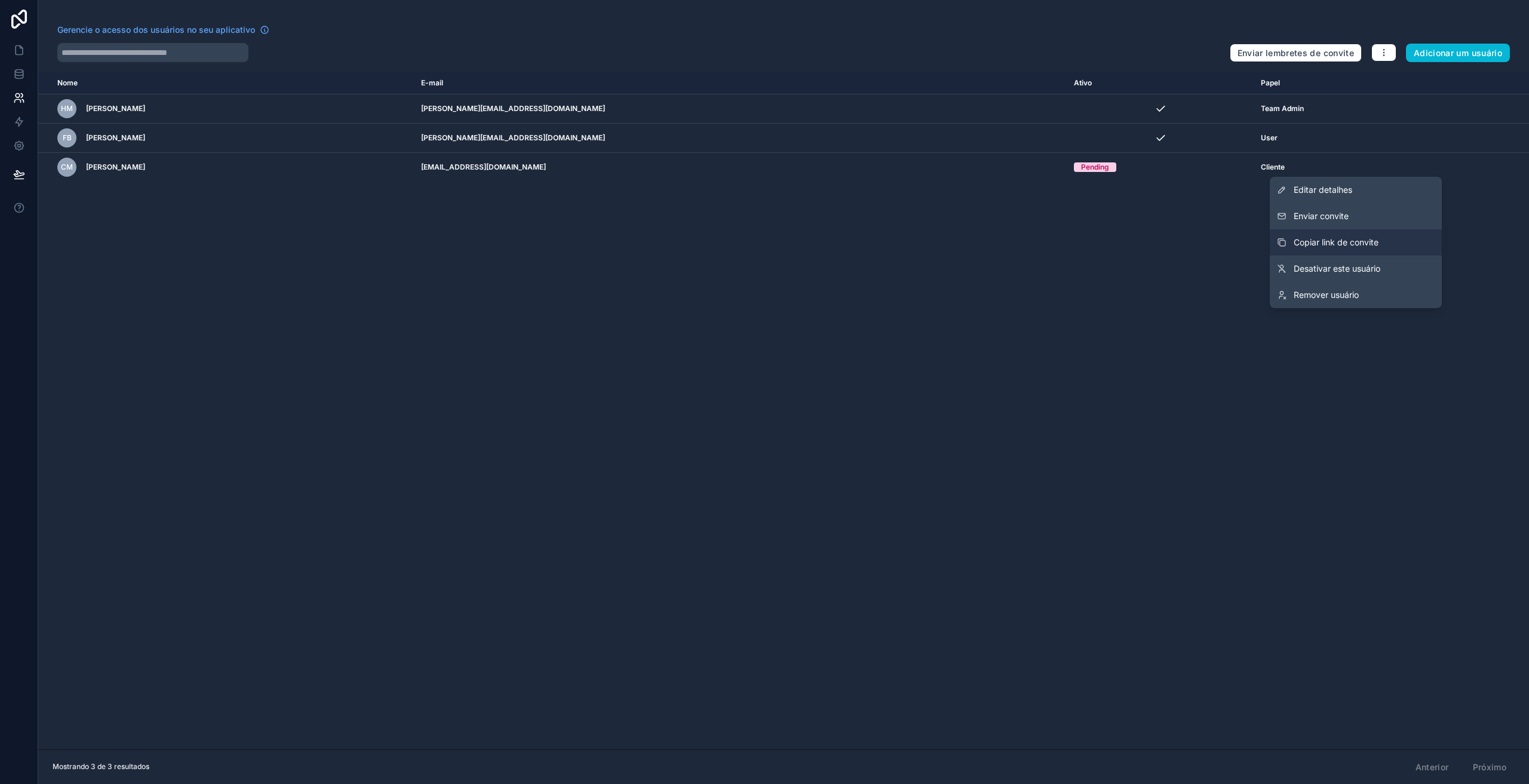
click at [1325, 239] on font "Copiar link de convite" at bounding box center [1336, 242] width 85 height 10
